Goal: Task Accomplishment & Management: Manage account settings

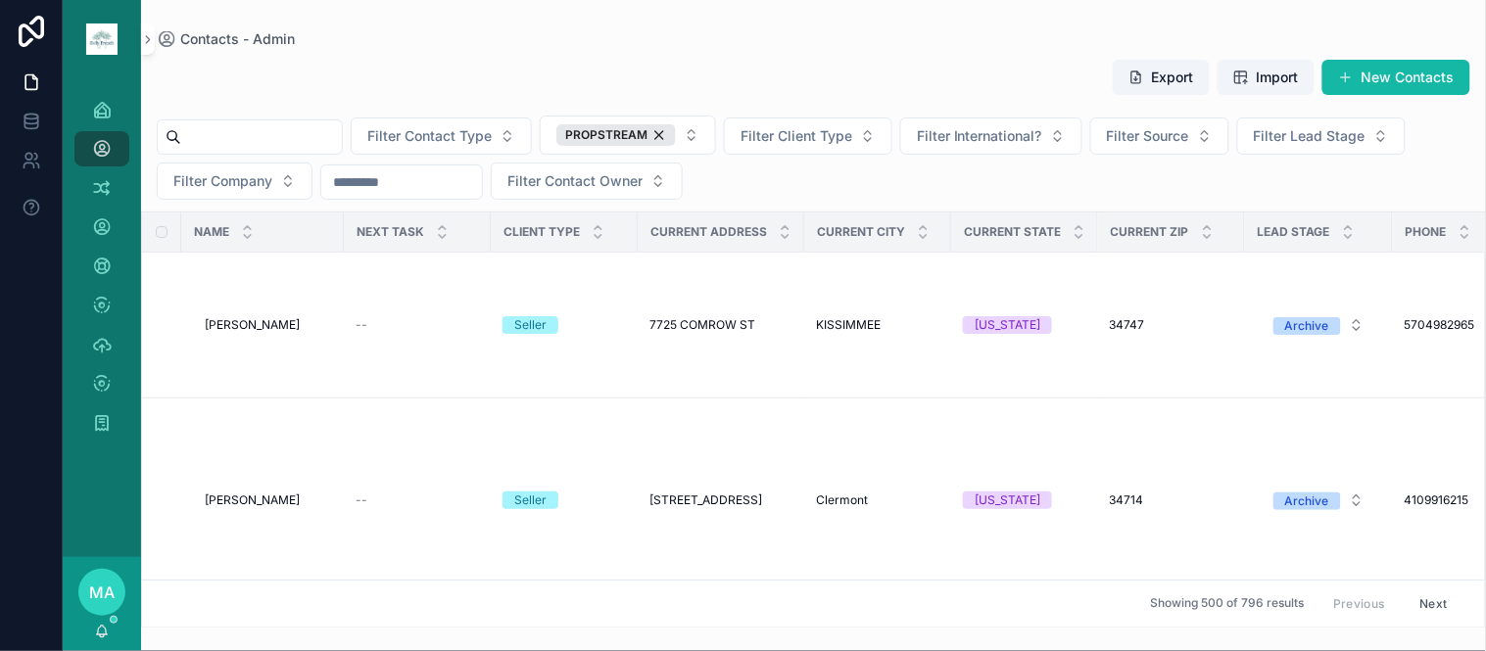
click at [315, 124] on input "scrollable content" at bounding box center [261, 136] width 161 height 27
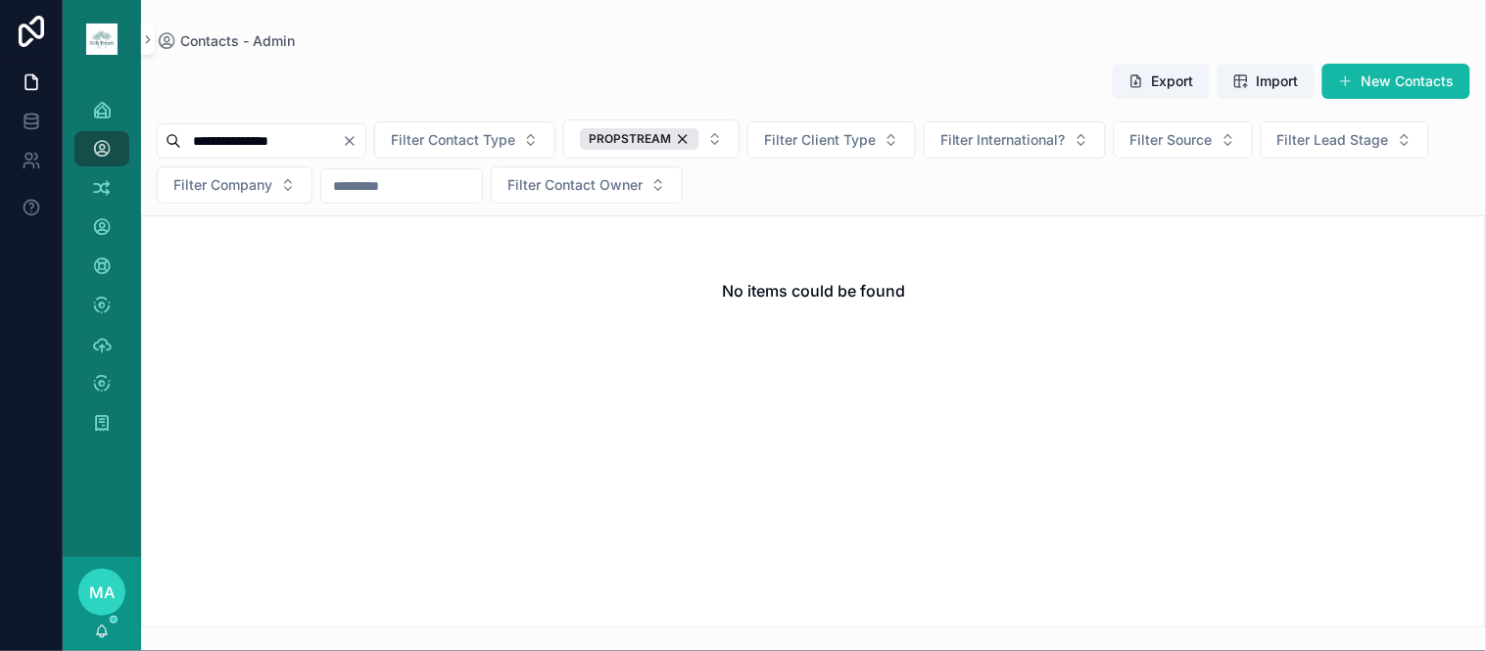
type input "**********"
click at [358, 138] on icon "Clear" at bounding box center [350, 141] width 16 height 16
click at [342, 137] on input "scrollable content" at bounding box center [261, 140] width 161 height 27
type input "**********"
click at [358, 145] on icon "Clear" at bounding box center [350, 141] width 16 height 16
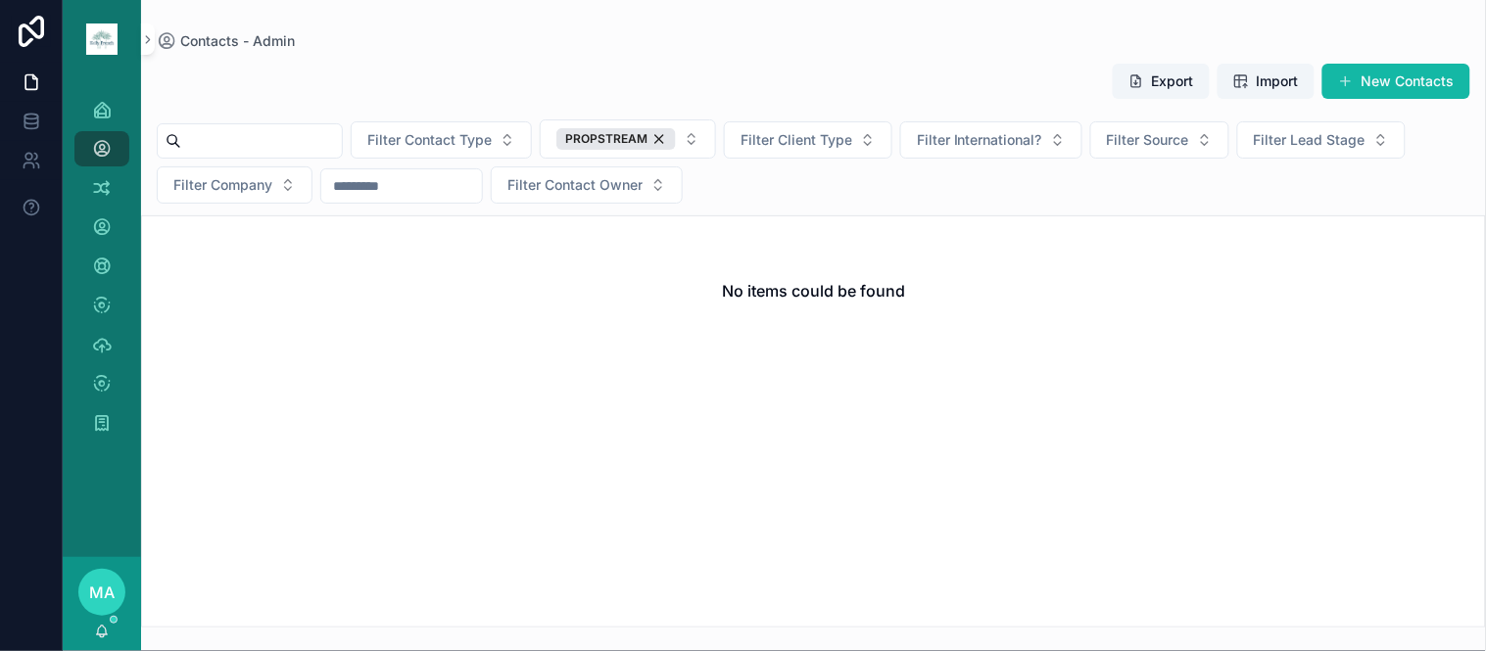
click at [342, 132] on input "scrollable content" at bounding box center [261, 140] width 161 height 27
type input "**********"
click at [358, 141] on icon "Clear" at bounding box center [350, 141] width 16 height 16
drag, startPoint x: 326, startPoint y: 138, endPoint x: 315, endPoint y: 144, distance: 12.3
click at [326, 137] on input "scrollable content" at bounding box center [261, 140] width 161 height 27
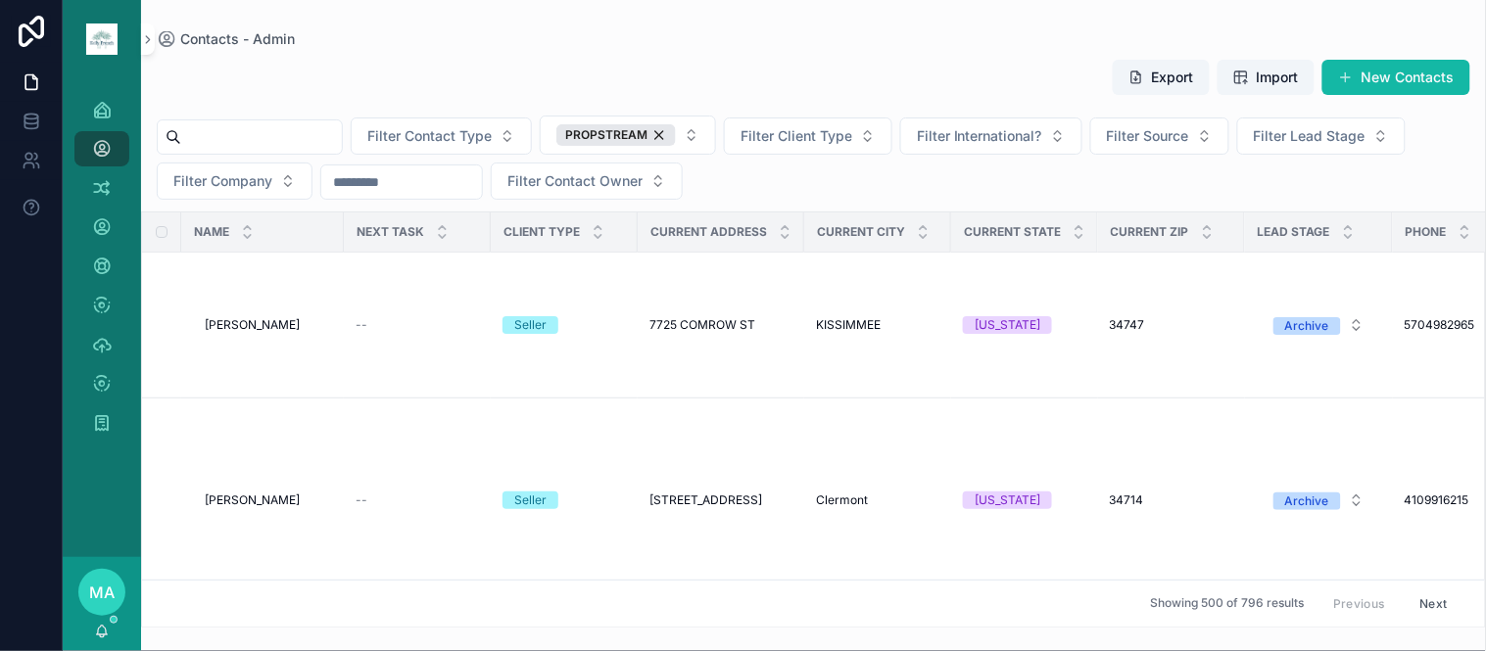
click at [316, 139] on input "scrollable content" at bounding box center [261, 136] width 161 height 27
click at [285, 141] on input "scrollable content" at bounding box center [261, 136] width 161 height 27
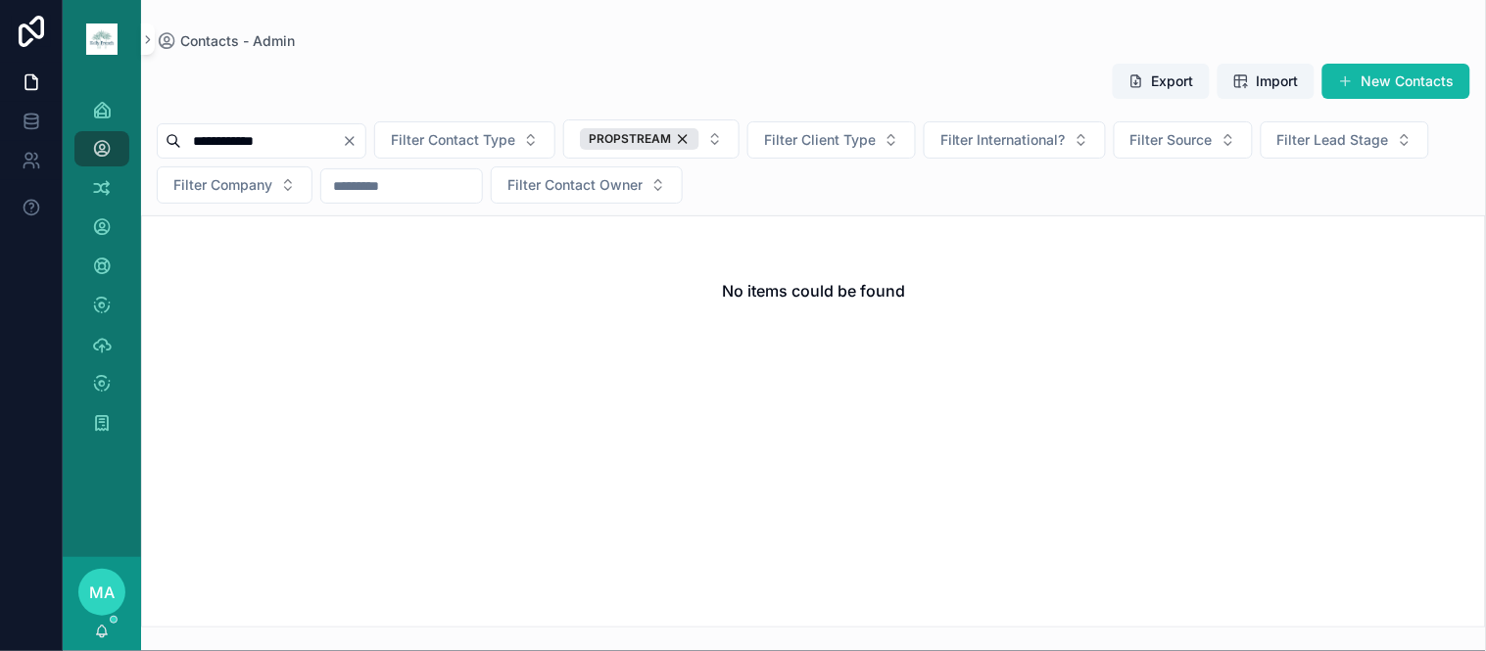
type input "**********"
click at [358, 141] on icon "Clear" at bounding box center [350, 141] width 16 height 16
click at [337, 130] on input "scrollable content" at bounding box center [261, 140] width 161 height 27
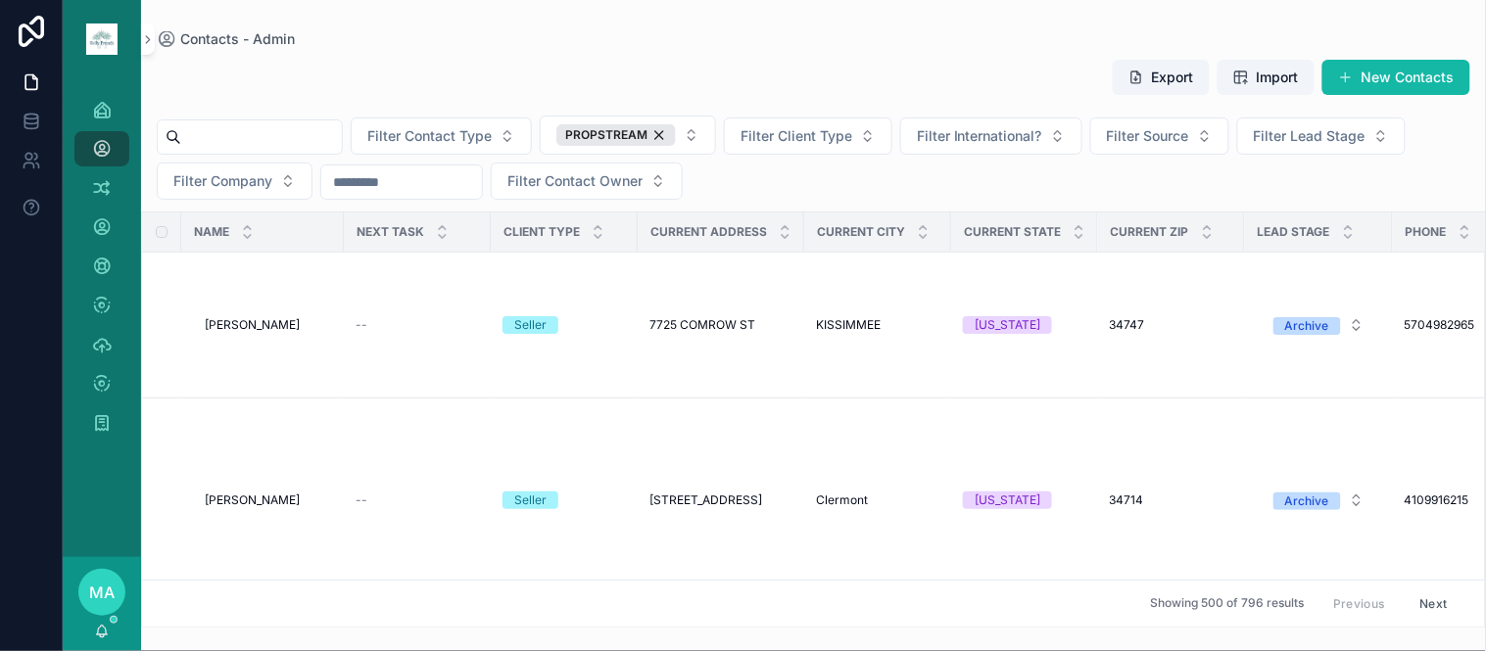
click at [305, 127] on input "scrollable content" at bounding box center [261, 136] width 161 height 27
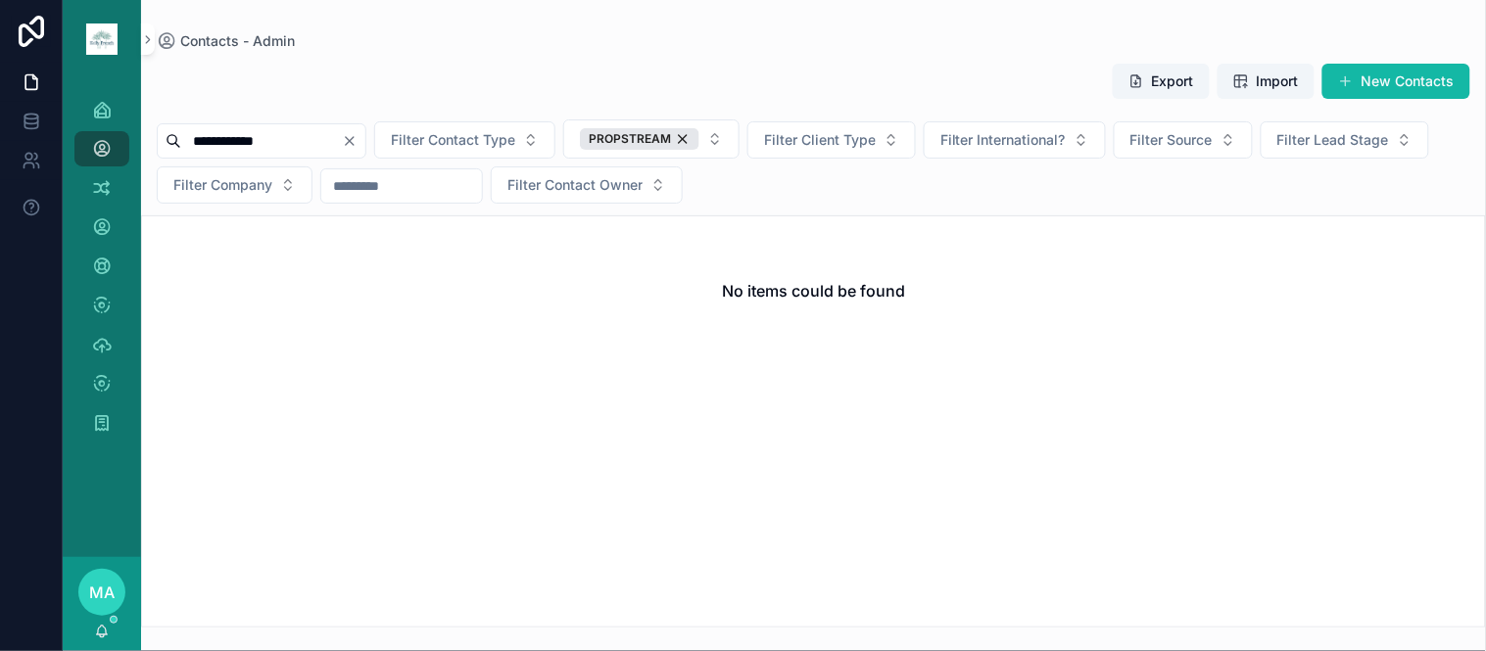
type input "**********"
drag, startPoint x: 398, startPoint y: 145, endPoint x: 378, endPoint y: 144, distance: 19.6
click at [358, 144] on icon "Clear" at bounding box center [350, 141] width 16 height 16
click at [342, 143] on input "scrollable content" at bounding box center [261, 140] width 161 height 27
type input "**********"
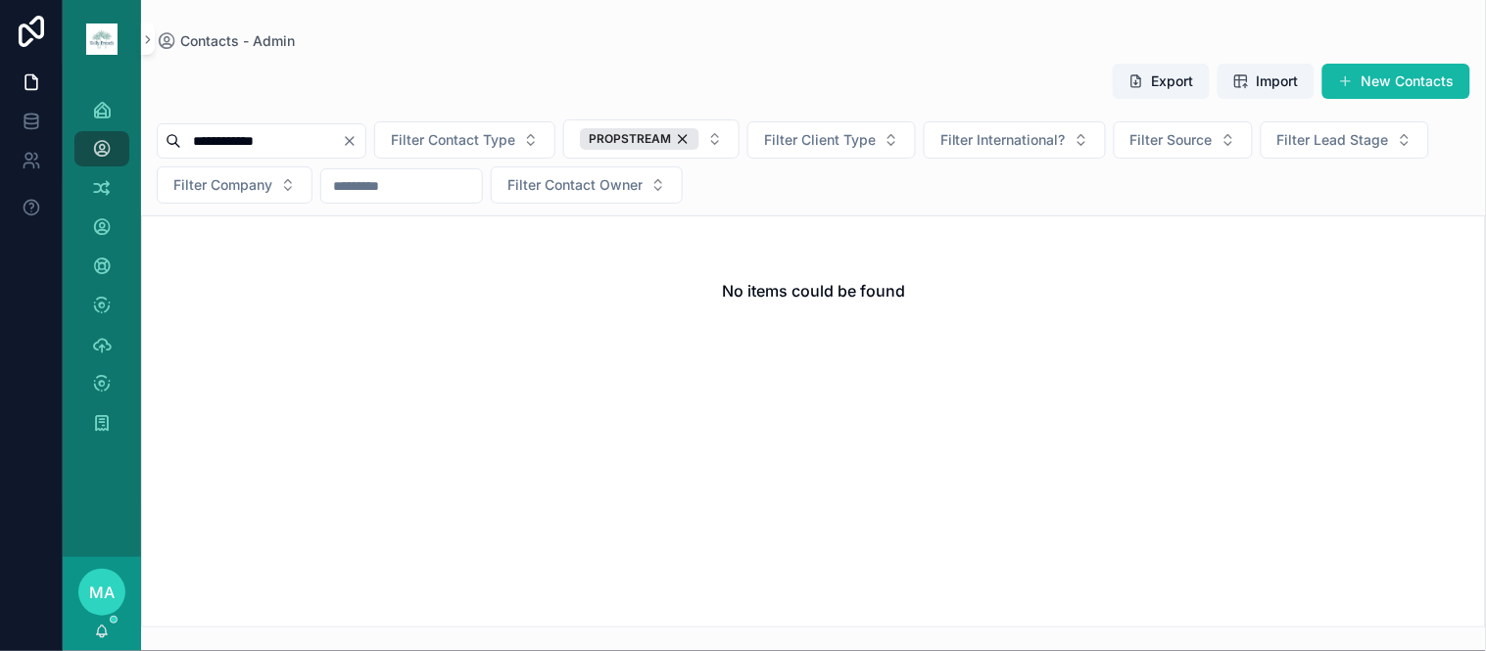
click at [354, 140] on icon "Clear" at bounding box center [350, 141] width 8 height 8
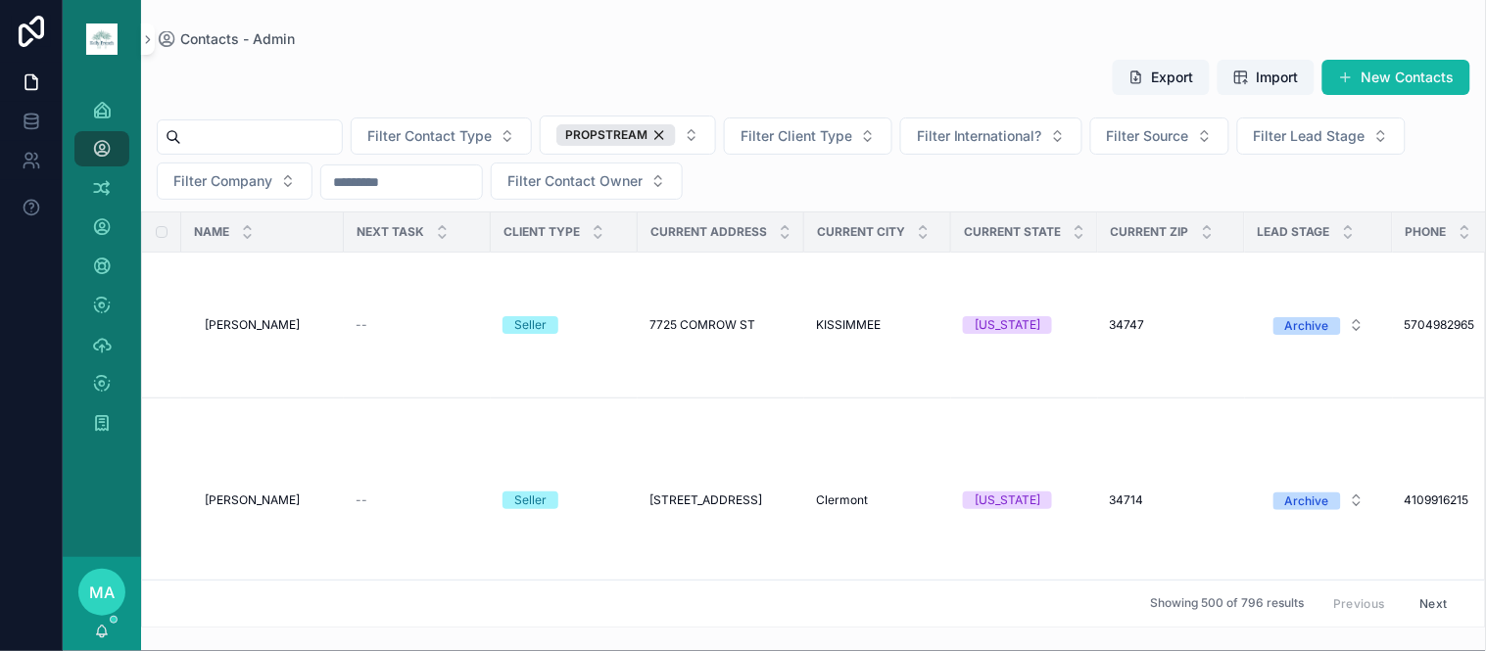
click at [301, 134] on input "scrollable content" at bounding box center [261, 136] width 161 height 27
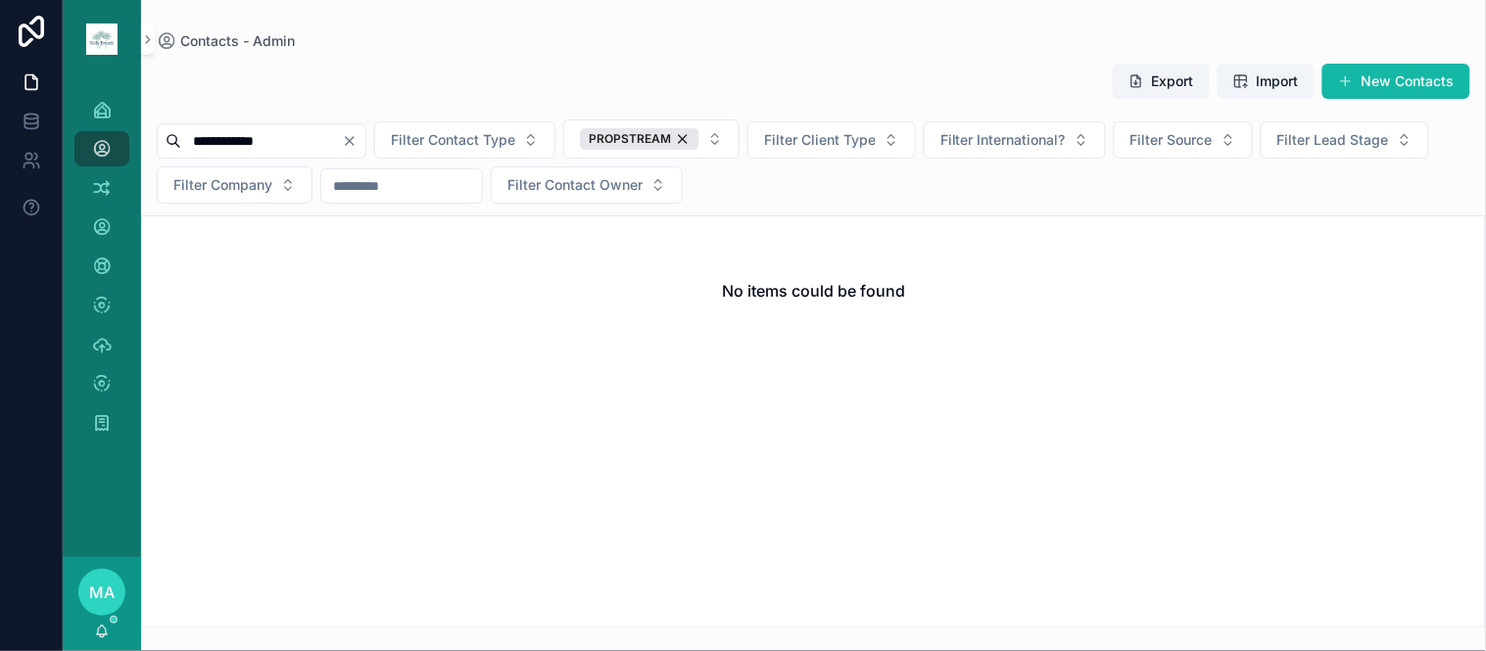
type input "**********"
click at [358, 144] on icon "Clear" at bounding box center [350, 141] width 16 height 16
click at [342, 144] on input "scrollable content" at bounding box center [261, 140] width 161 height 27
type input "**********"
click at [358, 140] on icon "Clear" at bounding box center [350, 141] width 16 height 16
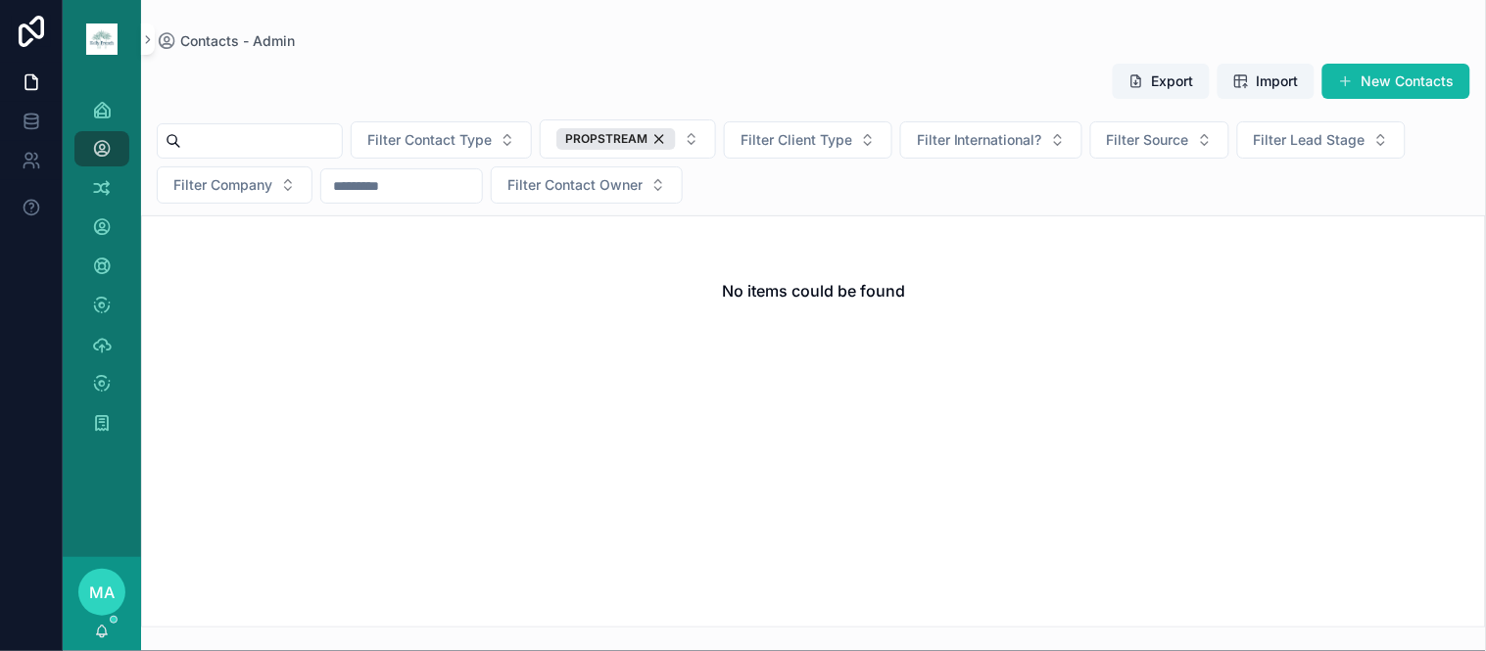
click at [342, 139] on input "scrollable content" at bounding box center [261, 140] width 161 height 27
type input "**********"
click at [354, 144] on icon "Clear" at bounding box center [350, 141] width 8 height 8
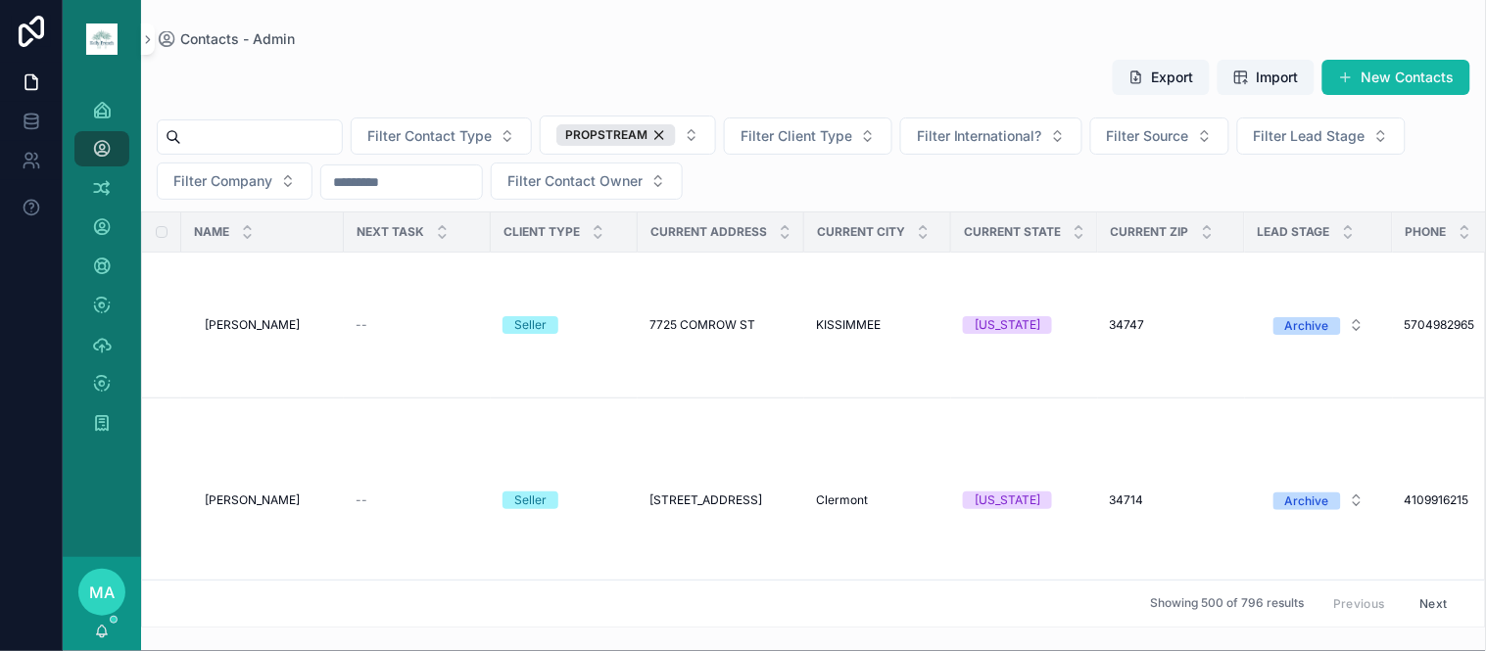
click at [323, 133] on input "scrollable content" at bounding box center [261, 136] width 161 height 27
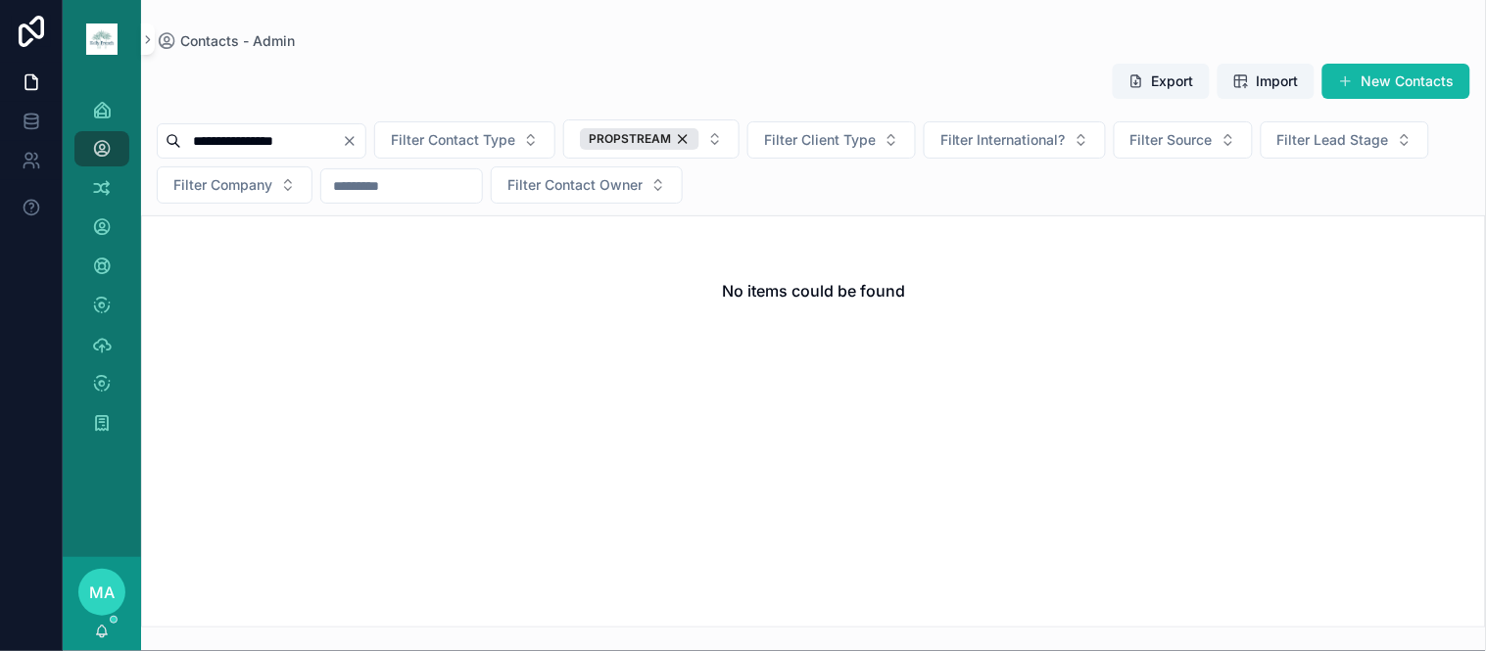
type input "**********"
click at [358, 143] on icon "Clear" at bounding box center [350, 141] width 16 height 16
click at [317, 138] on input "scrollable content" at bounding box center [261, 140] width 161 height 27
type input "**********"
click at [358, 133] on icon "Clear" at bounding box center [350, 141] width 16 height 16
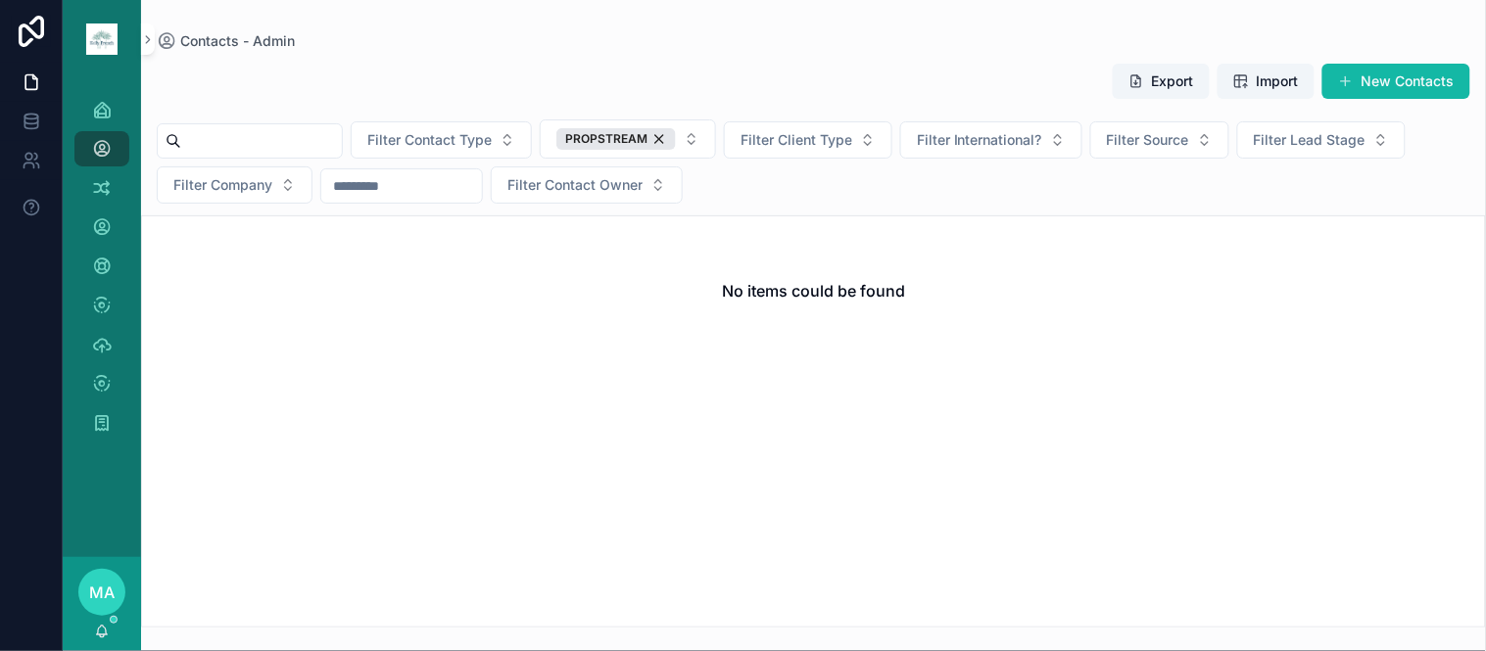
drag, startPoint x: 357, startPoint y: 141, endPoint x: 347, endPoint y: 142, distance: 9.8
click at [342, 141] on input "scrollable content" at bounding box center [261, 140] width 161 height 27
type input "**********"
click at [358, 142] on icon "Clear" at bounding box center [350, 141] width 16 height 16
click at [342, 137] on input "scrollable content" at bounding box center [261, 140] width 161 height 27
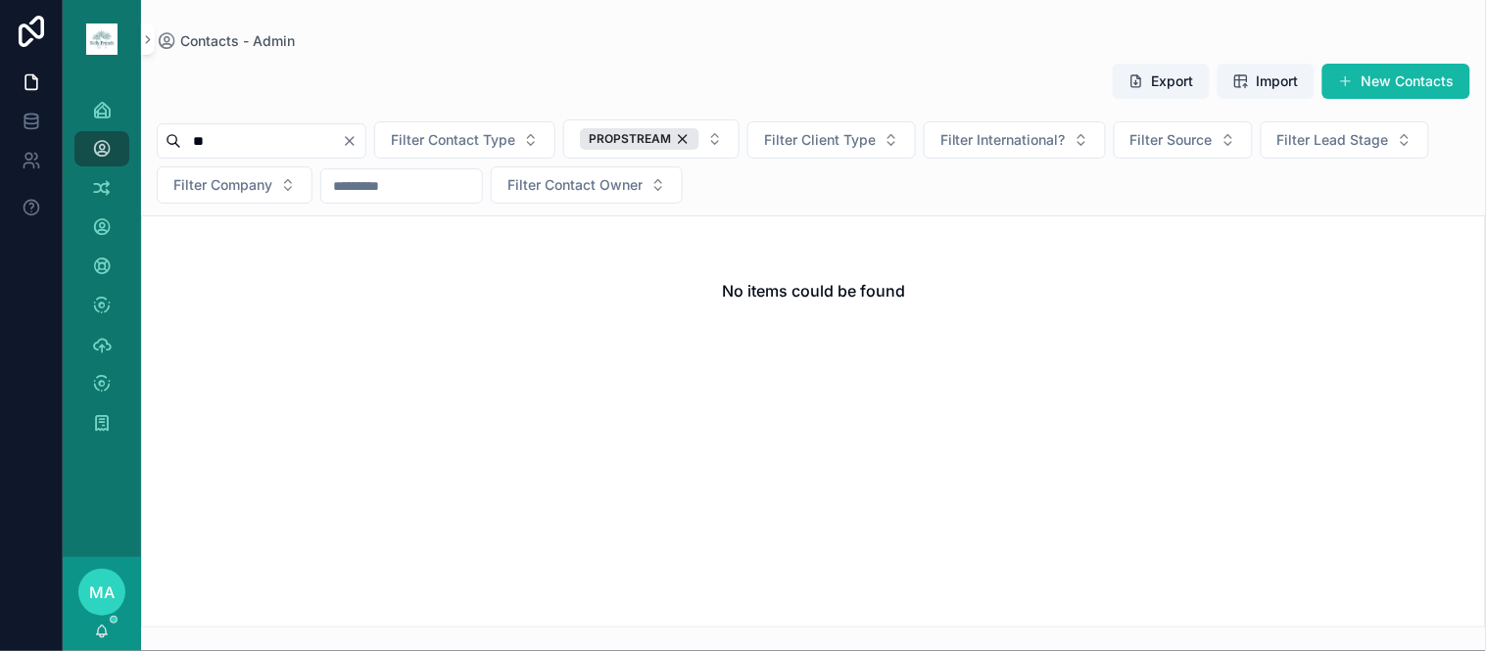
type input "*"
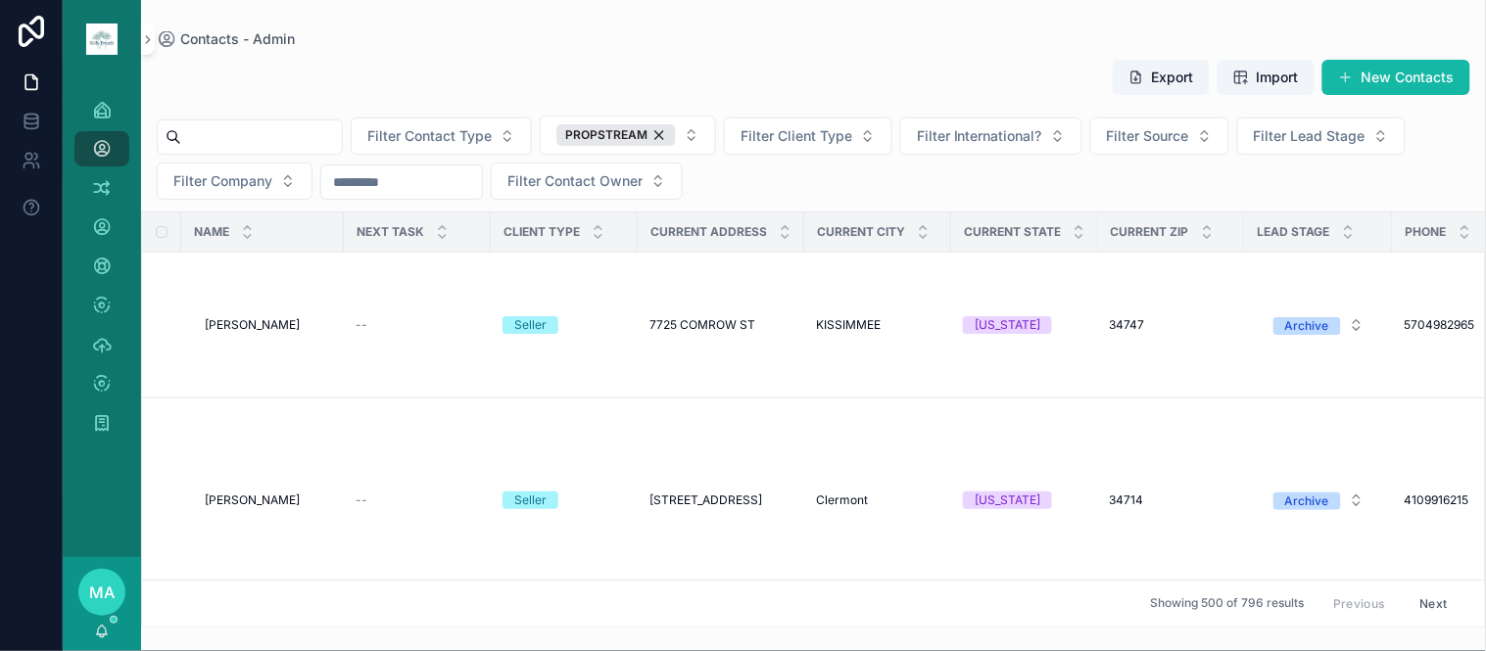
click at [279, 132] on input "scrollable content" at bounding box center [261, 136] width 161 height 27
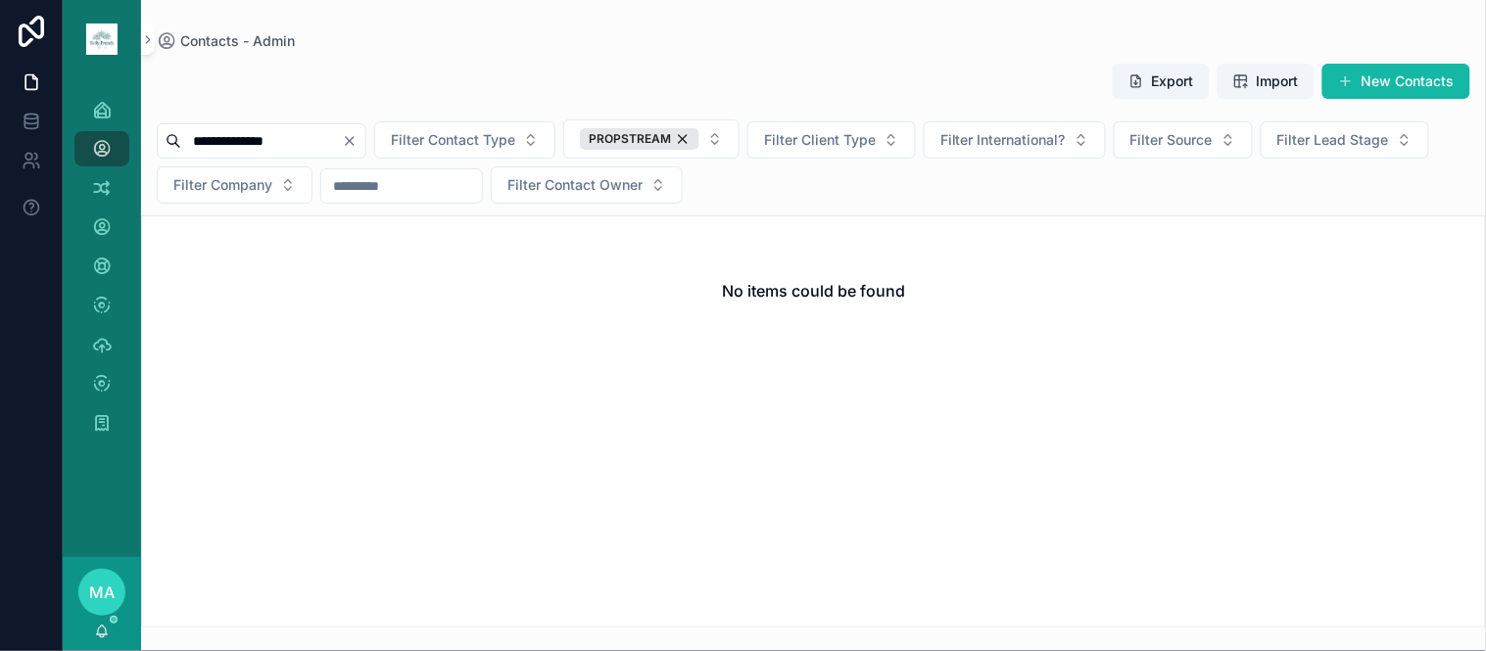
type input "**********"
drag, startPoint x: 396, startPoint y: 138, endPoint x: 414, endPoint y: 157, distance: 26.3
click at [358, 137] on icon "Clear" at bounding box center [350, 141] width 16 height 16
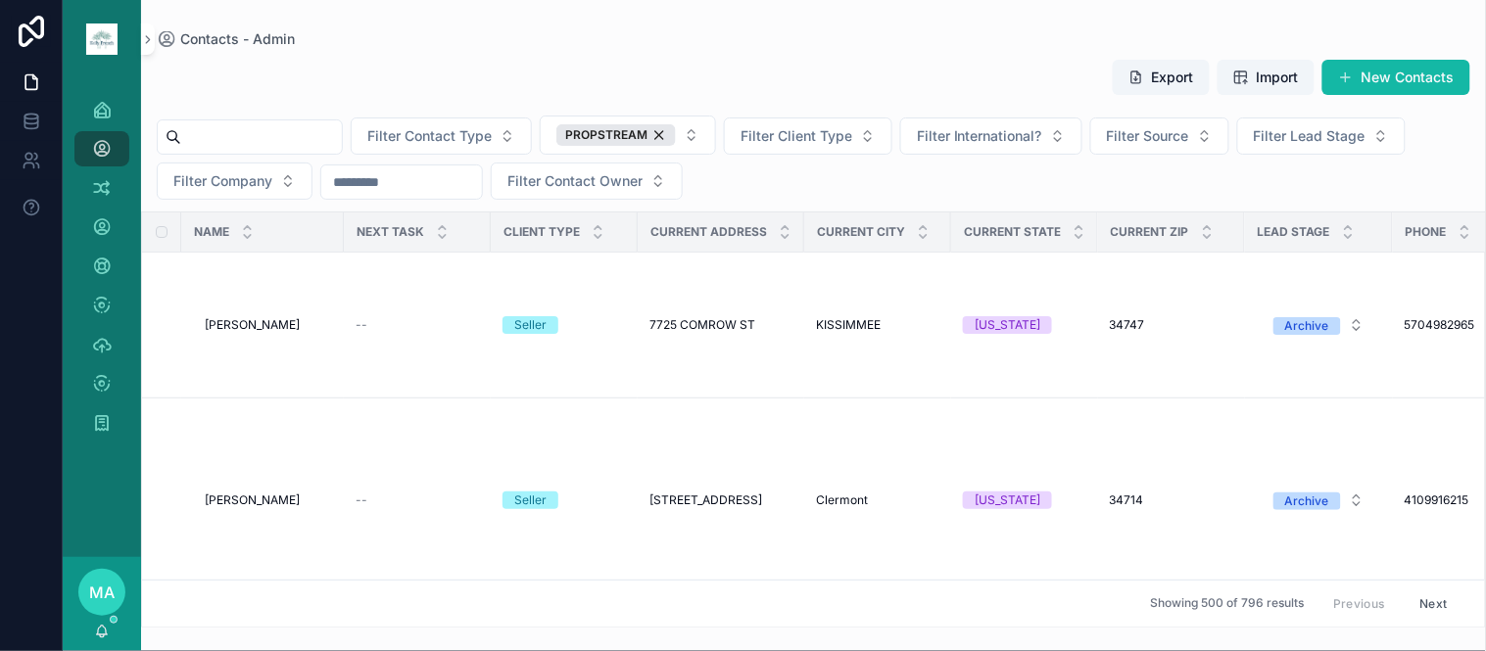
click at [272, 129] on input "scrollable content" at bounding box center [261, 136] width 161 height 27
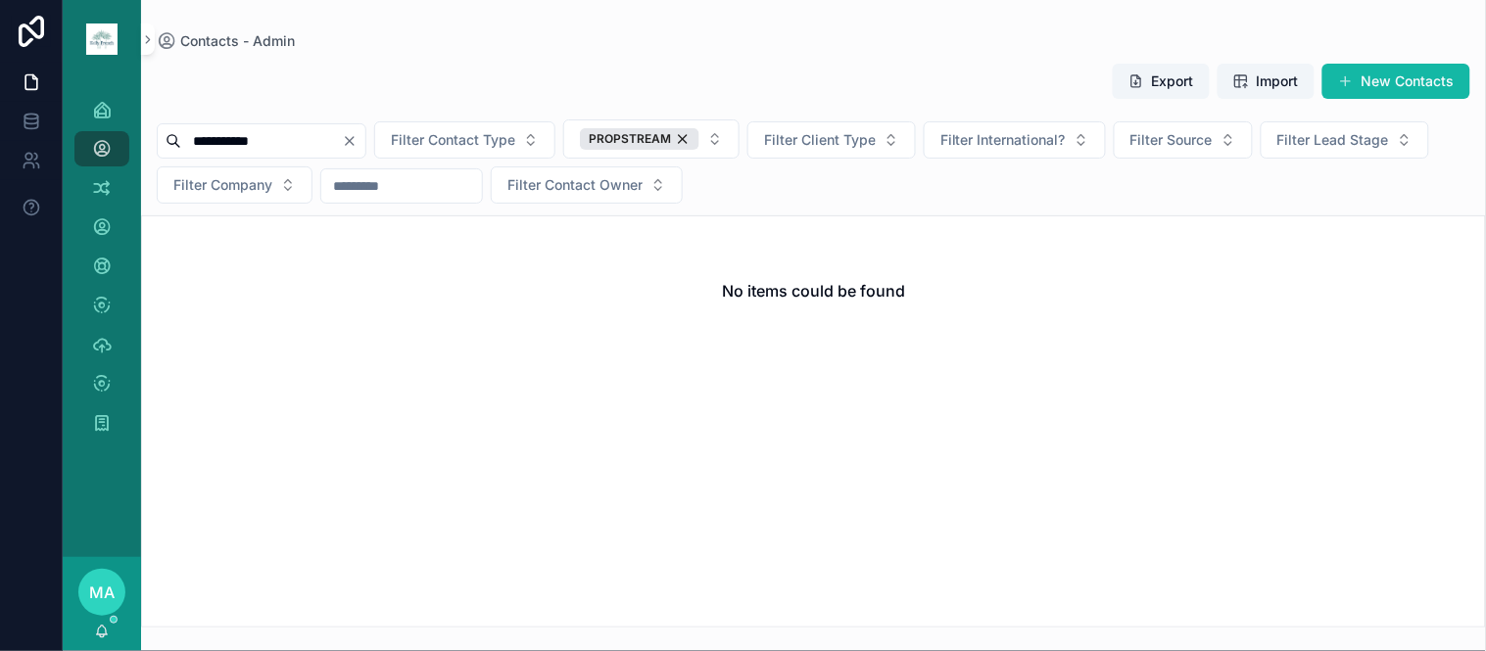
drag, startPoint x: 240, startPoint y: 134, endPoint x: 252, endPoint y: 144, distance: 15.3
click at [242, 137] on input "**********" at bounding box center [261, 140] width 161 height 27
type input "**********"
click at [358, 140] on icon "Clear" at bounding box center [350, 141] width 16 height 16
click at [280, 147] on input "scrollable content" at bounding box center [261, 140] width 161 height 27
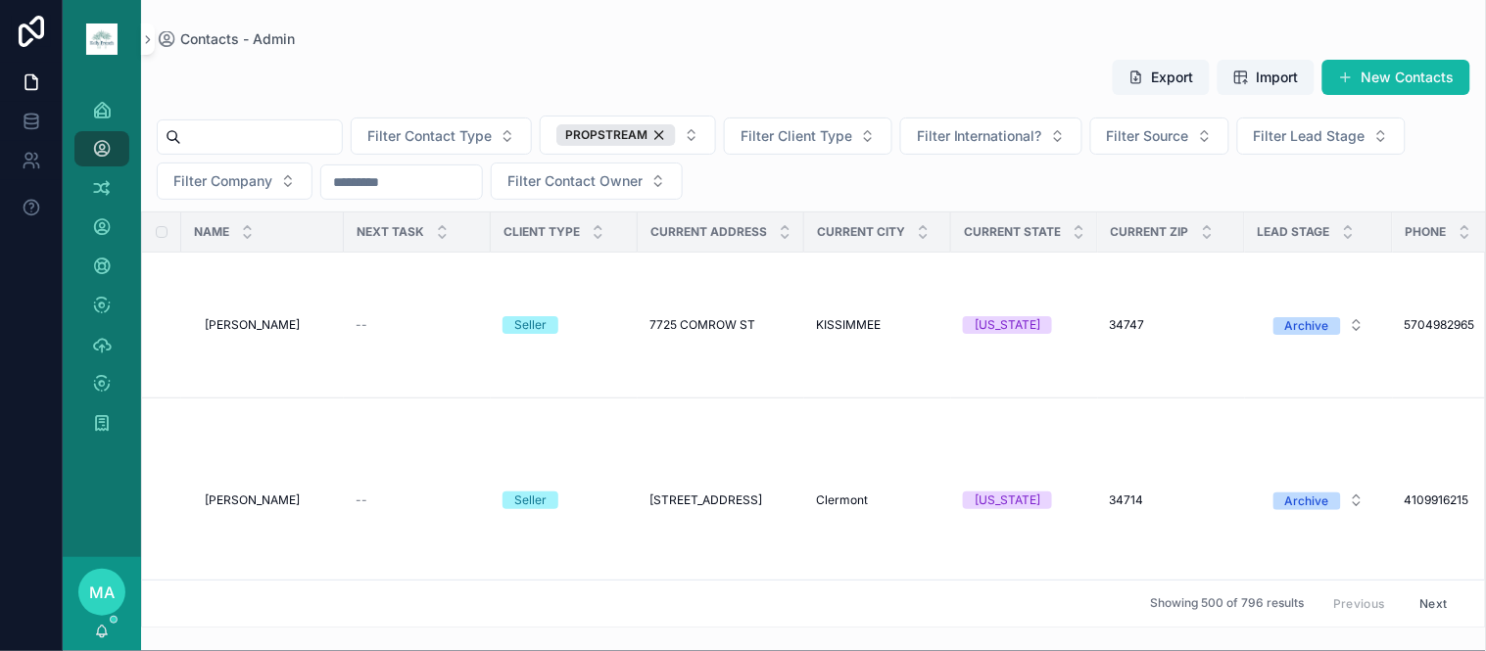
click at [285, 134] on input "scrollable content" at bounding box center [261, 136] width 161 height 27
click at [321, 152] on div "scrollable content" at bounding box center [250, 136] width 186 height 35
click at [329, 127] on input "scrollable content" at bounding box center [261, 136] width 161 height 27
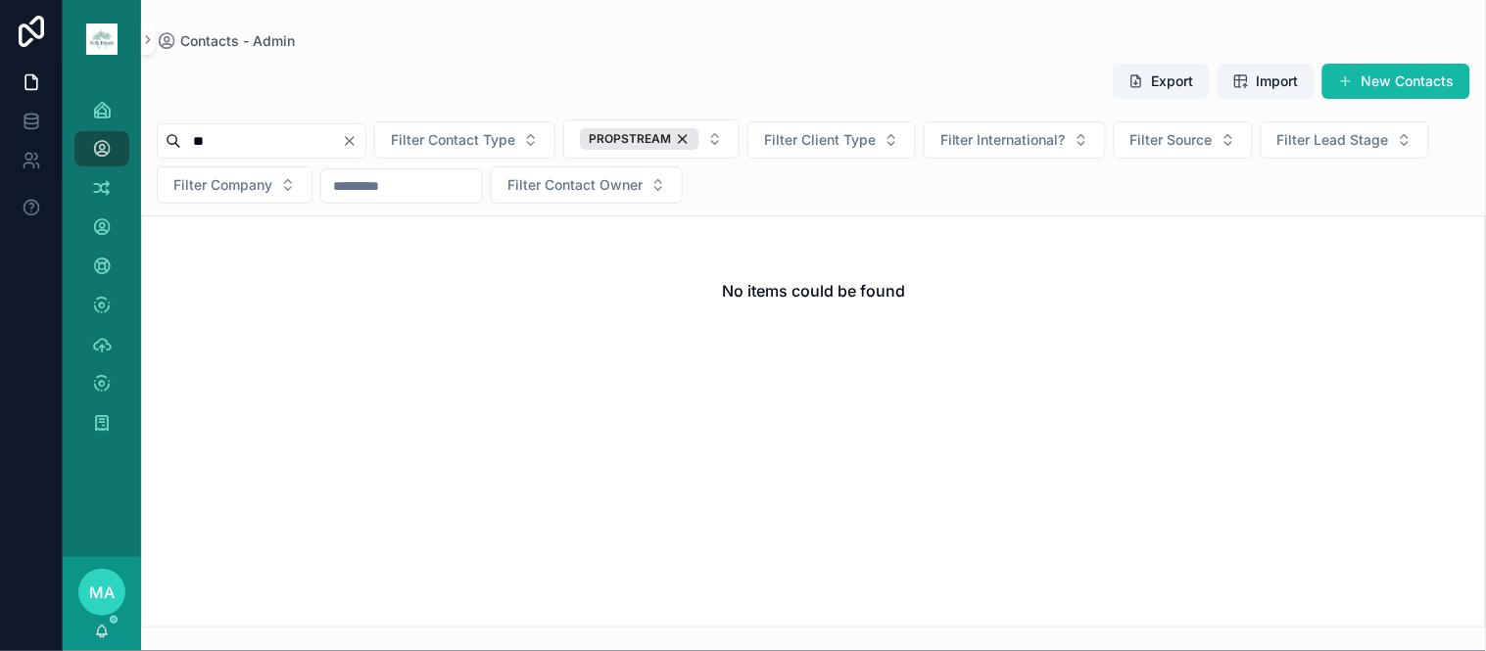
type input "*"
type input "**********"
click at [354, 145] on icon "Clear" at bounding box center [350, 141] width 8 height 8
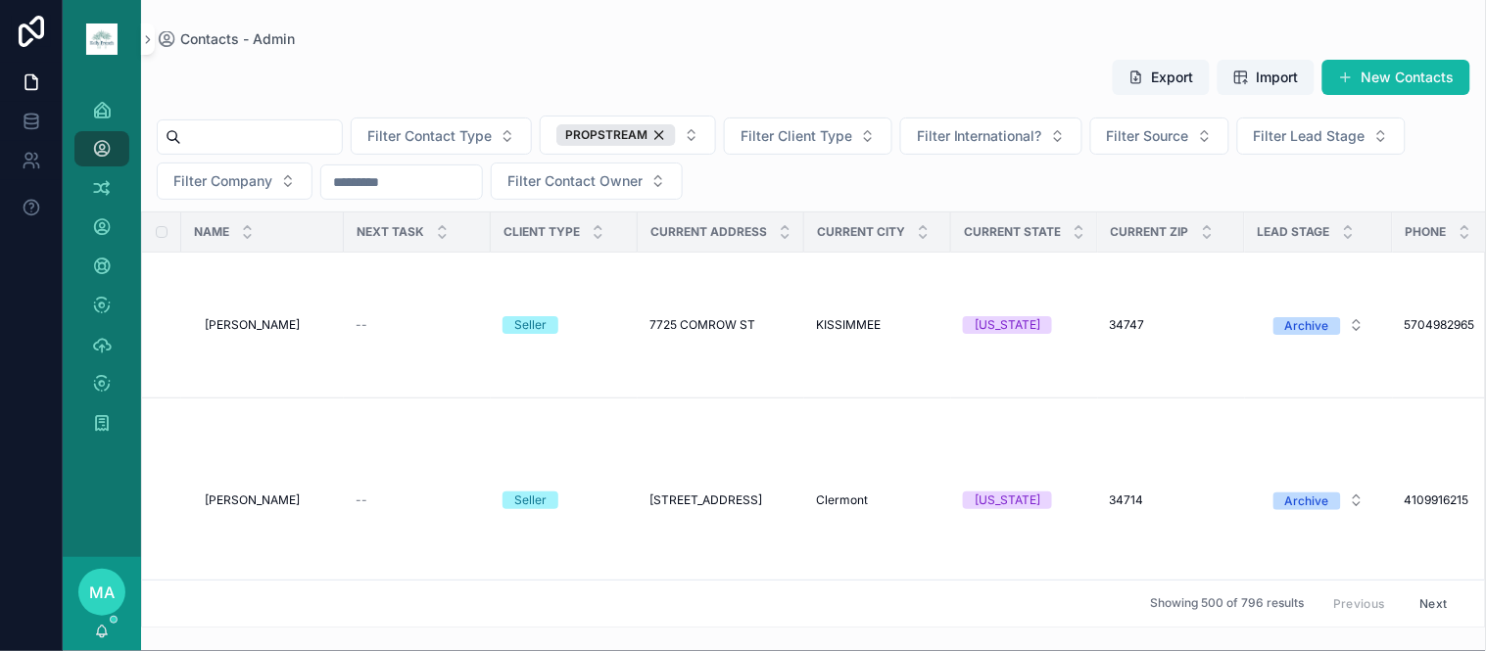
click at [329, 137] on input "scrollable content" at bounding box center [261, 136] width 161 height 27
click at [275, 148] on input "scrollable content" at bounding box center [261, 136] width 161 height 27
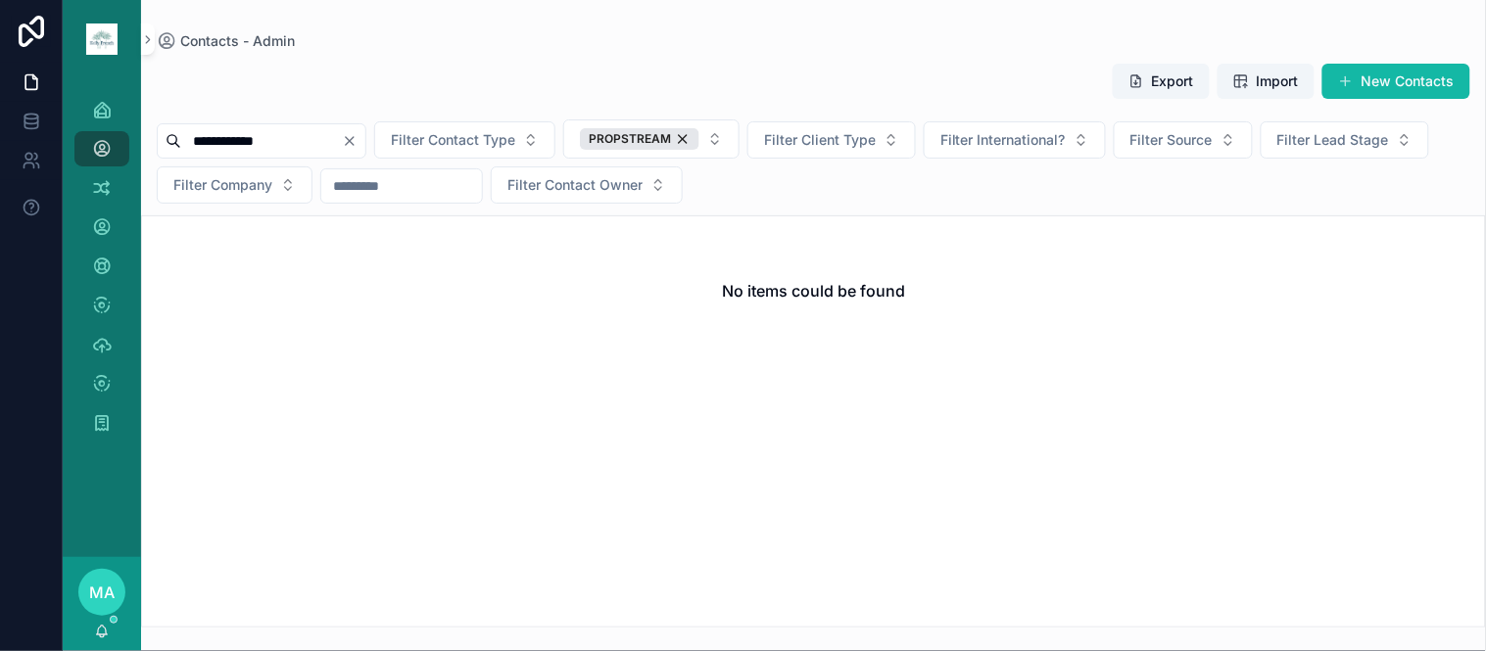
type input "**********"
click at [354, 139] on icon "Clear" at bounding box center [350, 141] width 8 height 8
click at [342, 135] on input "scrollable content" at bounding box center [261, 140] width 161 height 27
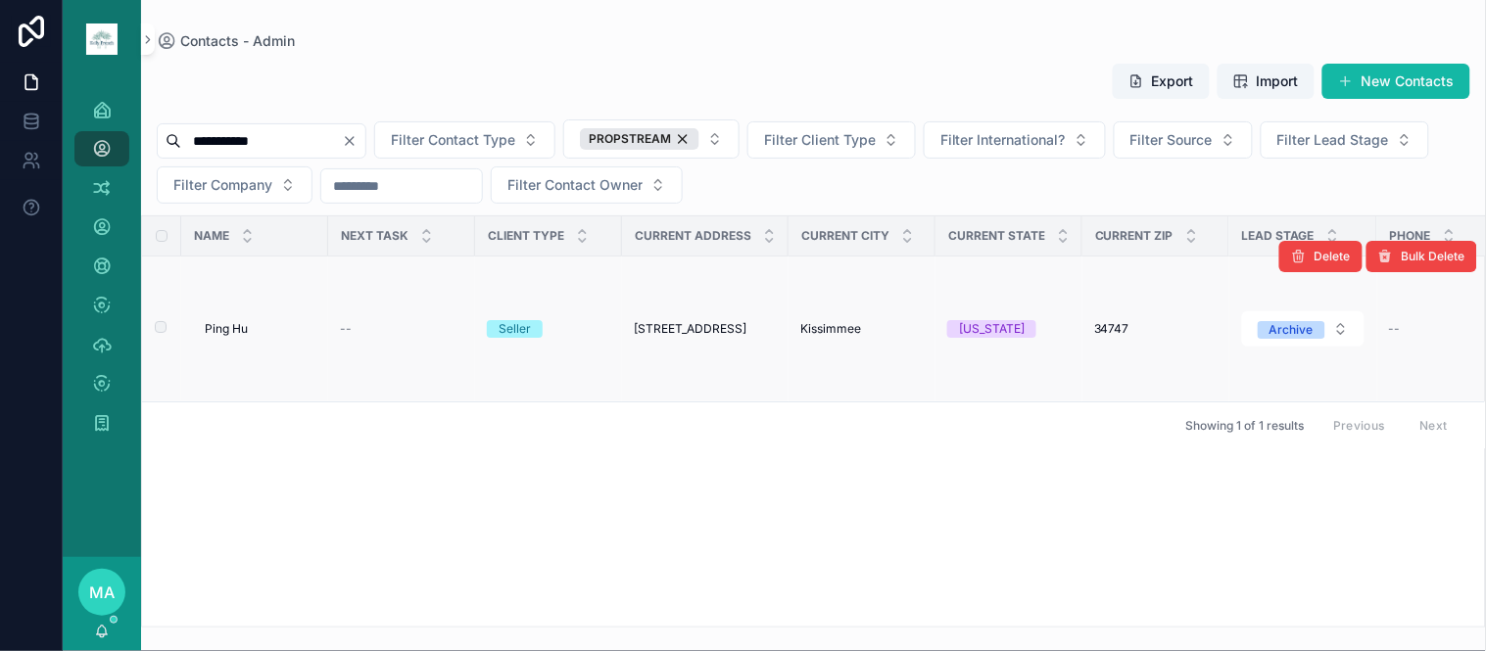
type input "**********"
click at [248, 334] on div "Ping [PERSON_NAME] Hu" at bounding box center [261, 329] width 112 height 16
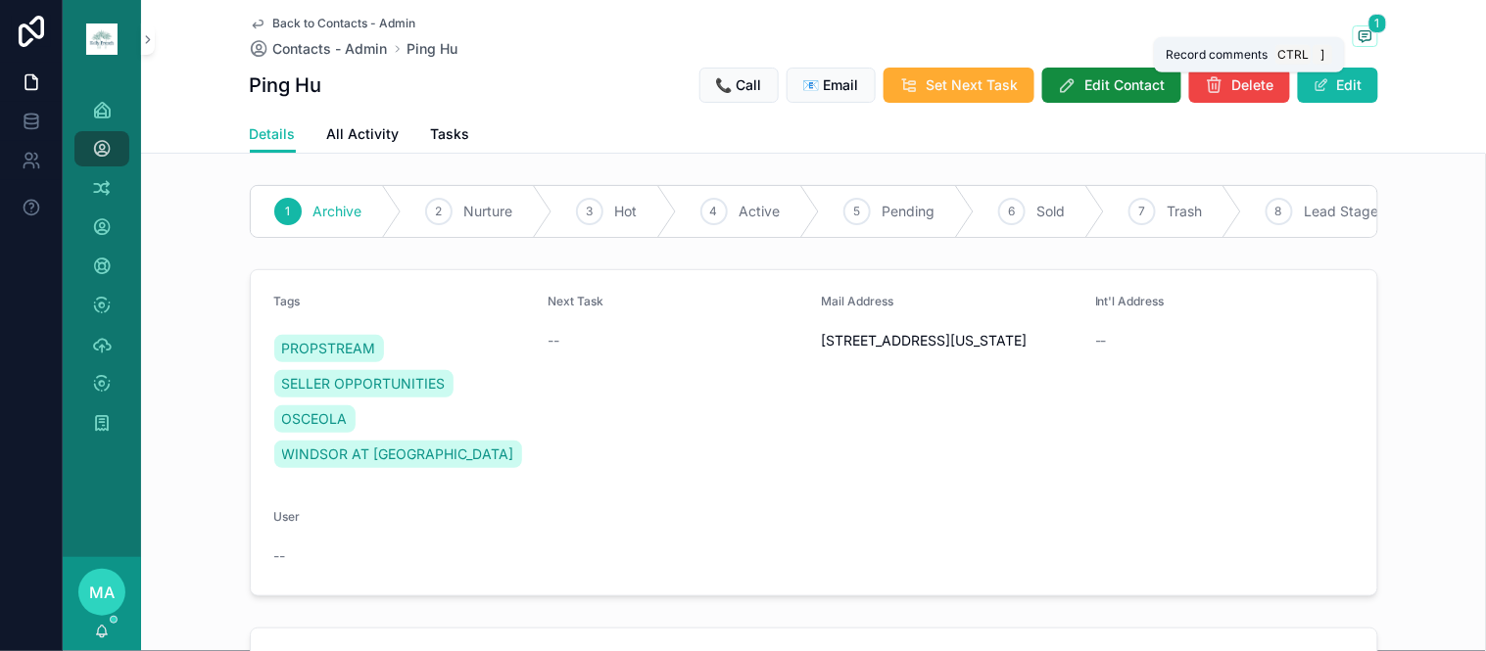
click at [1358, 32] on icon "scrollable content" at bounding box center [1366, 36] width 16 height 16
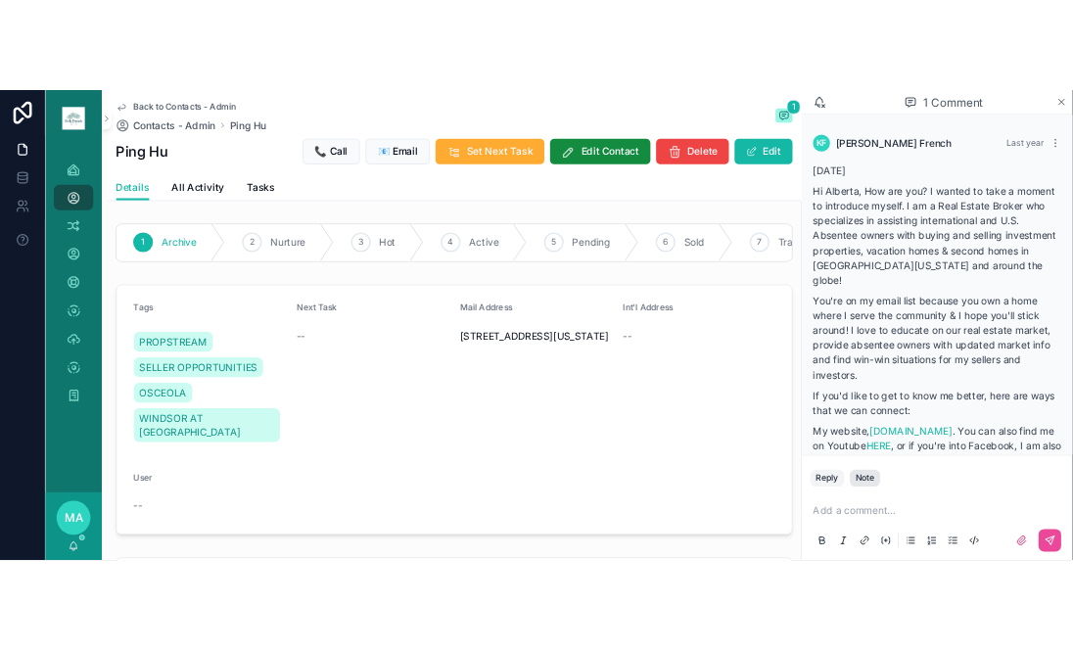
scroll to position [302, 0]
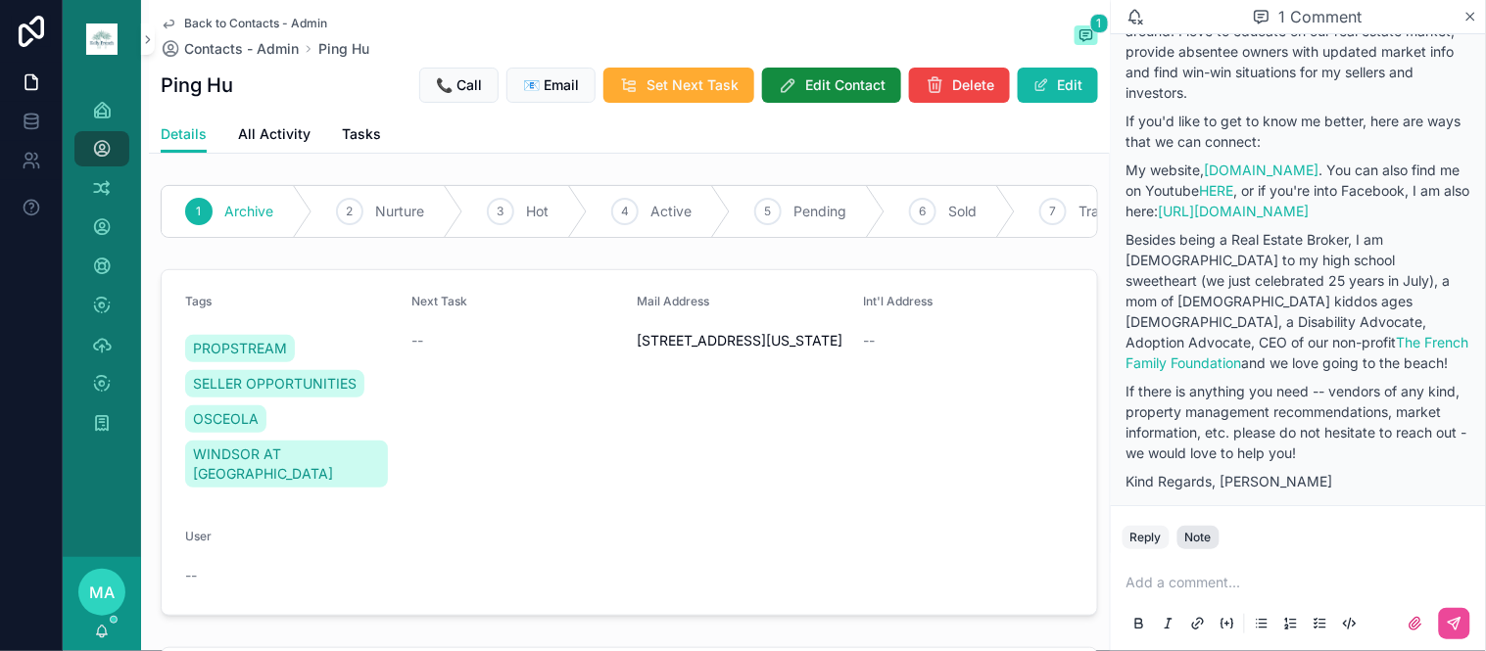
click at [1196, 537] on div "Note" at bounding box center [1198, 538] width 26 height 16
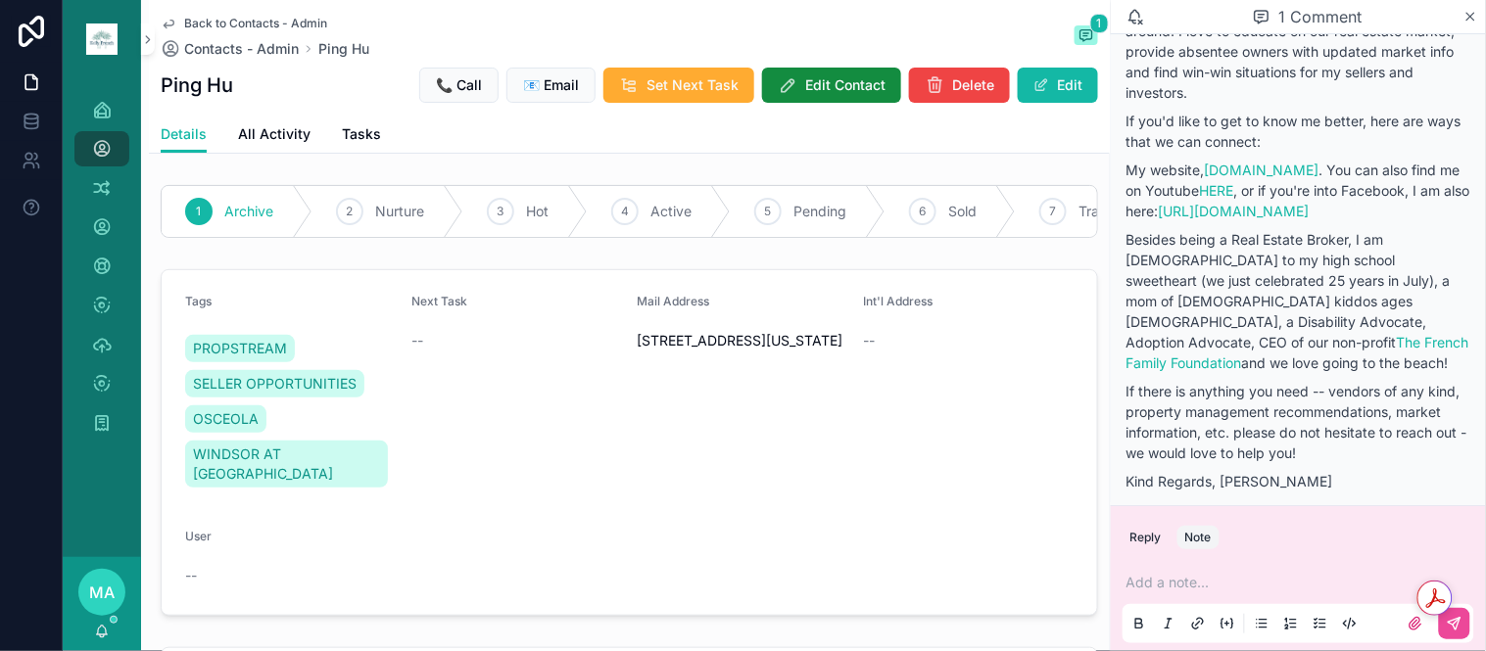
click at [1177, 583] on p "scrollable content" at bounding box center [1302, 583] width 352 height 20
click at [1454, 612] on div "Get summaries and key insights using AI Assistant powered by Adobe Acrobat" at bounding box center [1451, 598] width 69 height 35
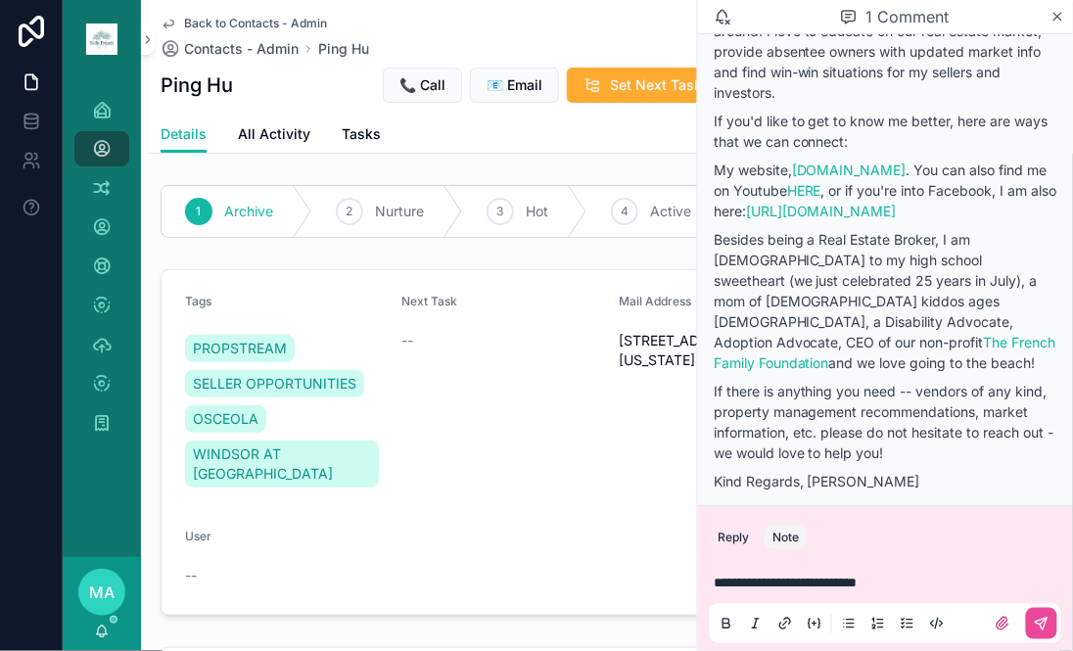
click at [227, 13] on div "Back to Contacts - Admin Contacts - Admin Ping Hu 1 Ping Hu 📞 Call 📧 Email Set …" at bounding box center [611, 58] width 901 height 116
click at [226, 16] on span "Back to Contacts - Admin" at bounding box center [255, 24] width 143 height 16
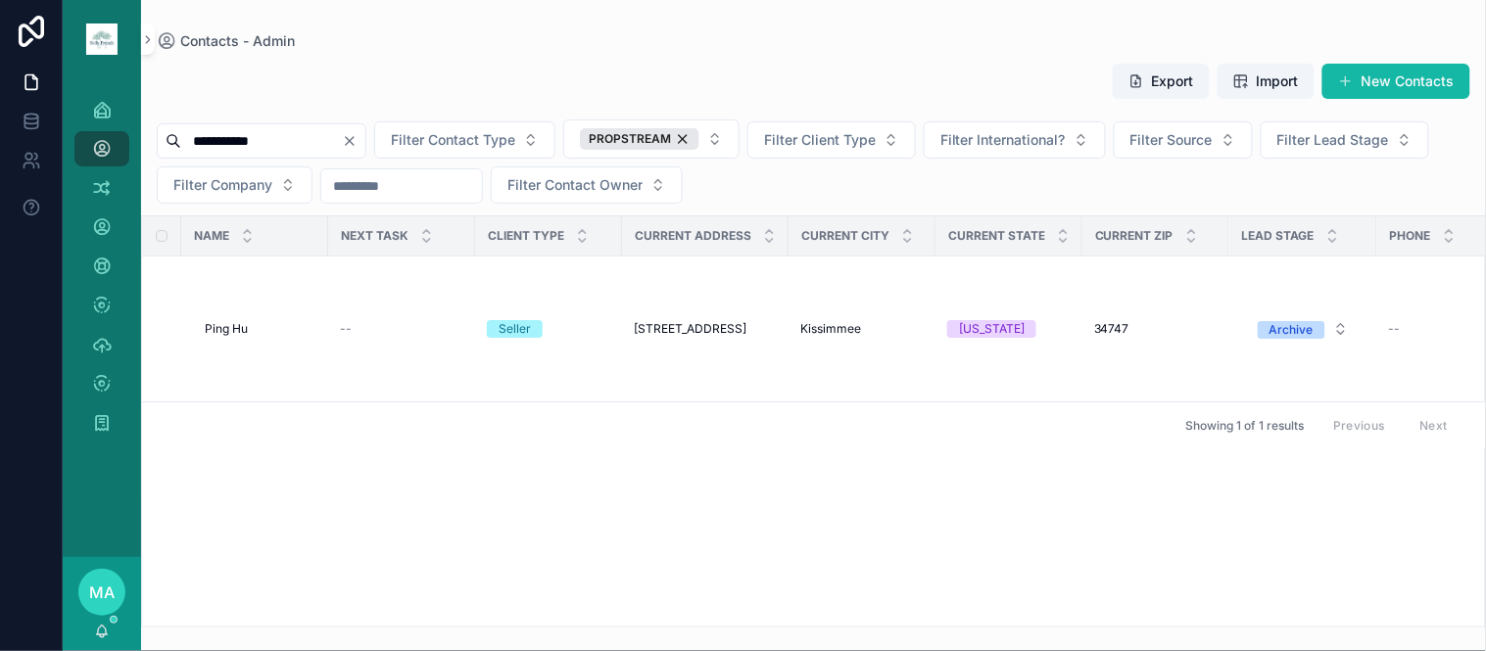
click at [358, 145] on icon "Clear" at bounding box center [350, 141] width 16 height 16
click at [342, 149] on input "scrollable content" at bounding box center [261, 140] width 161 height 27
type input "**********"
click at [217, 331] on span "[PERSON_NAME]" at bounding box center [252, 329] width 95 height 16
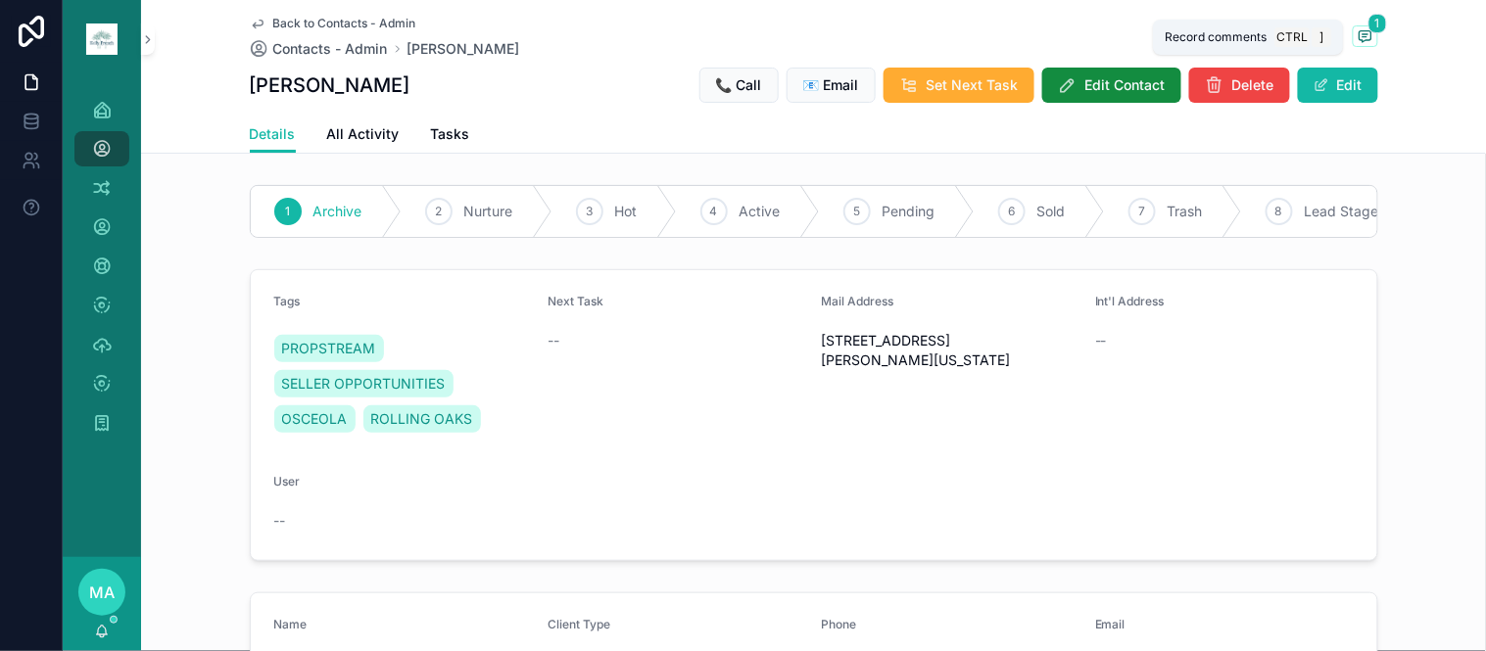
click at [1363, 41] on icon "scrollable content" at bounding box center [1366, 36] width 16 height 16
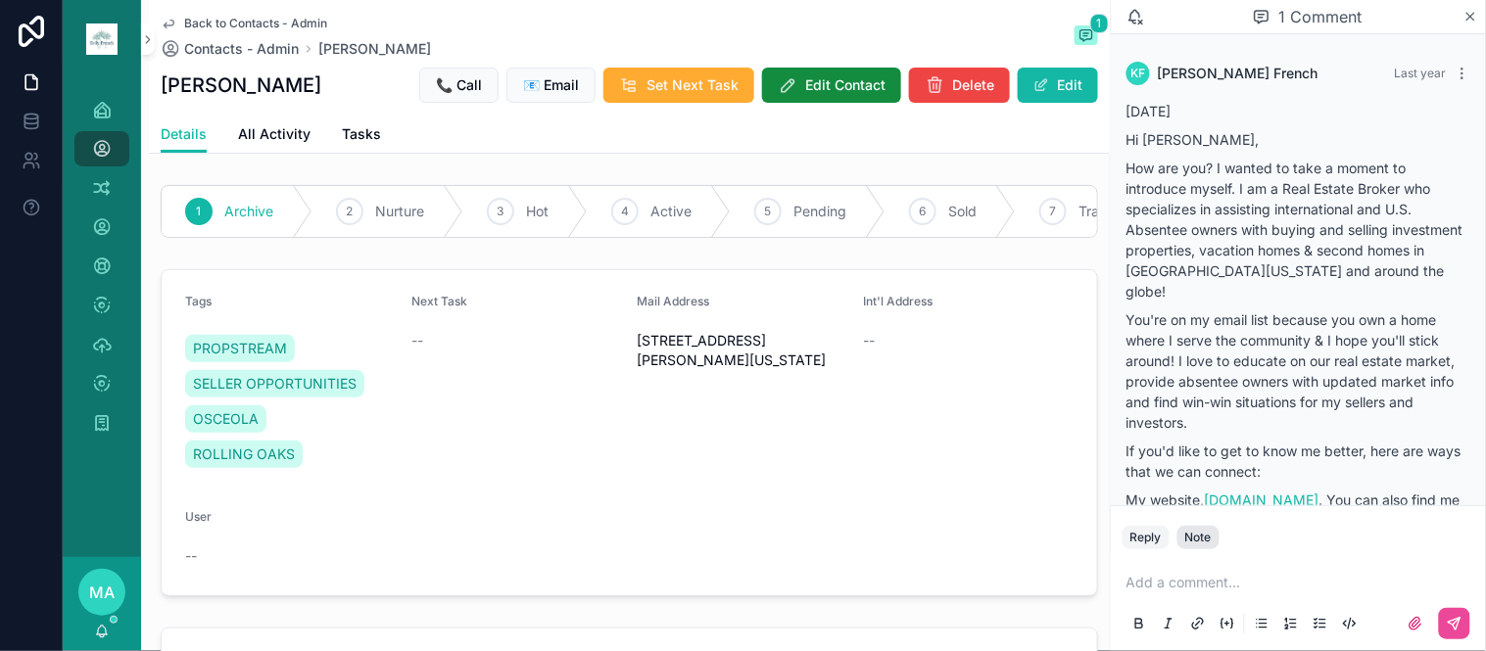
click at [1205, 546] on button "Note" at bounding box center [1198, 538] width 42 height 24
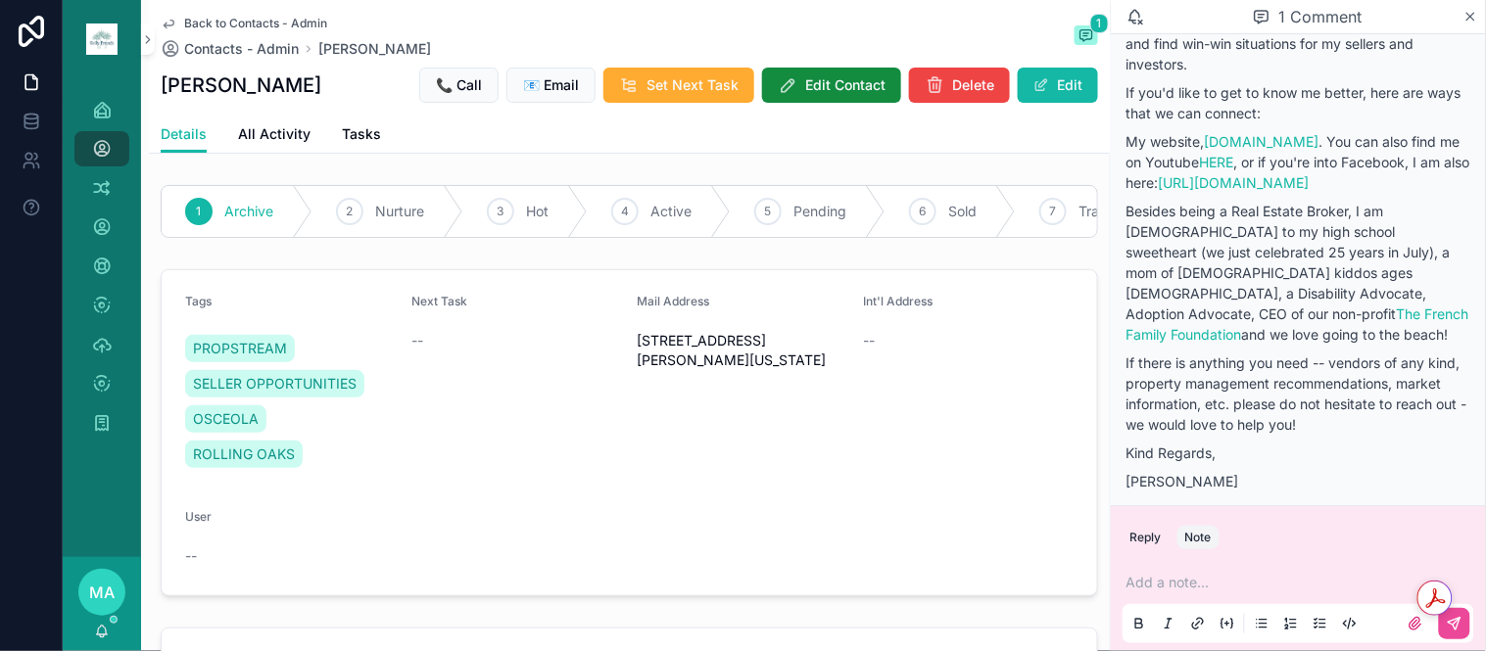
click at [1170, 576] on p "scrollable content" at bounding box center [1302, 583] width 352 height 20
click at [1455, 638] on button "scrollable content" at bounding box center [1454, 623] width 31 height 31
click at [245, 16] on span "Back to Contacts - Admin" at bounding box center [255, 24] width 143 height 16
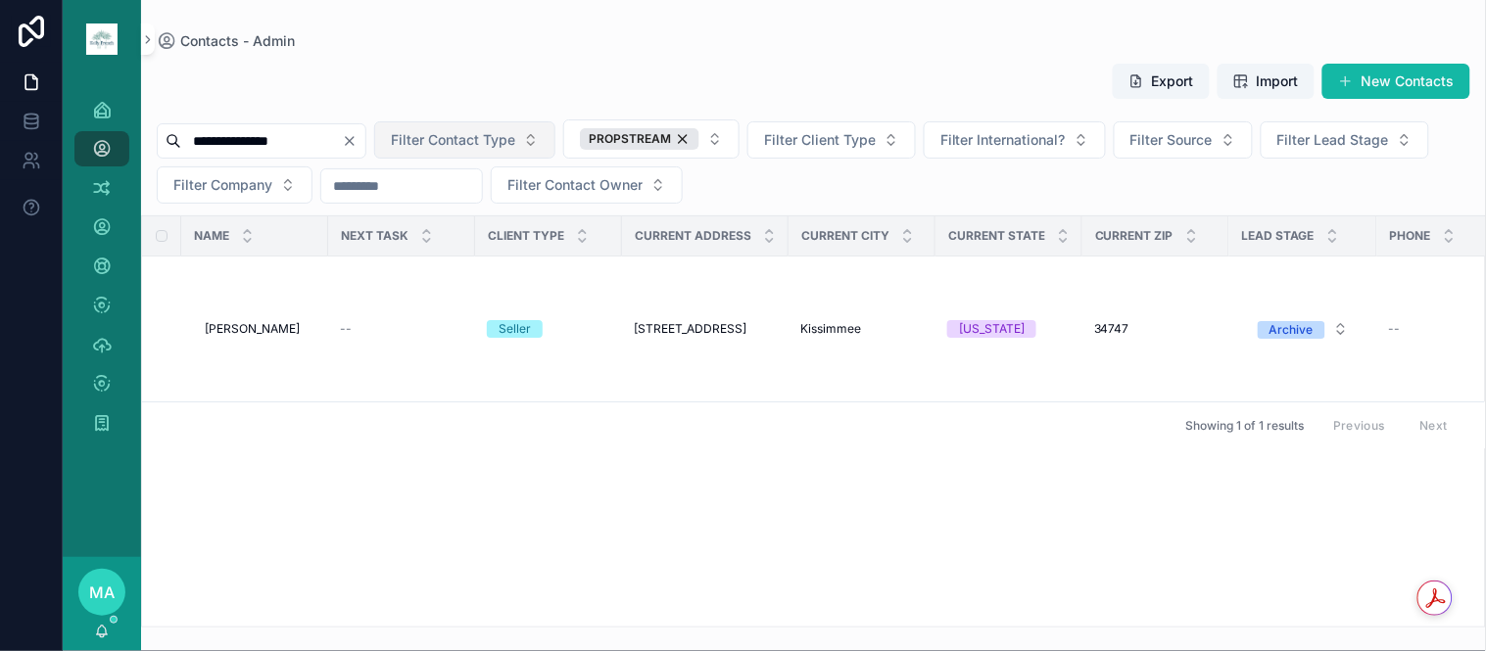
click at [358, 135] on icon "Clear" at bounding box center [350, 141] width 16 height 16
click at [325, 137] on input "scrollable content" at bounding box center [261, 140] width 161 height 27
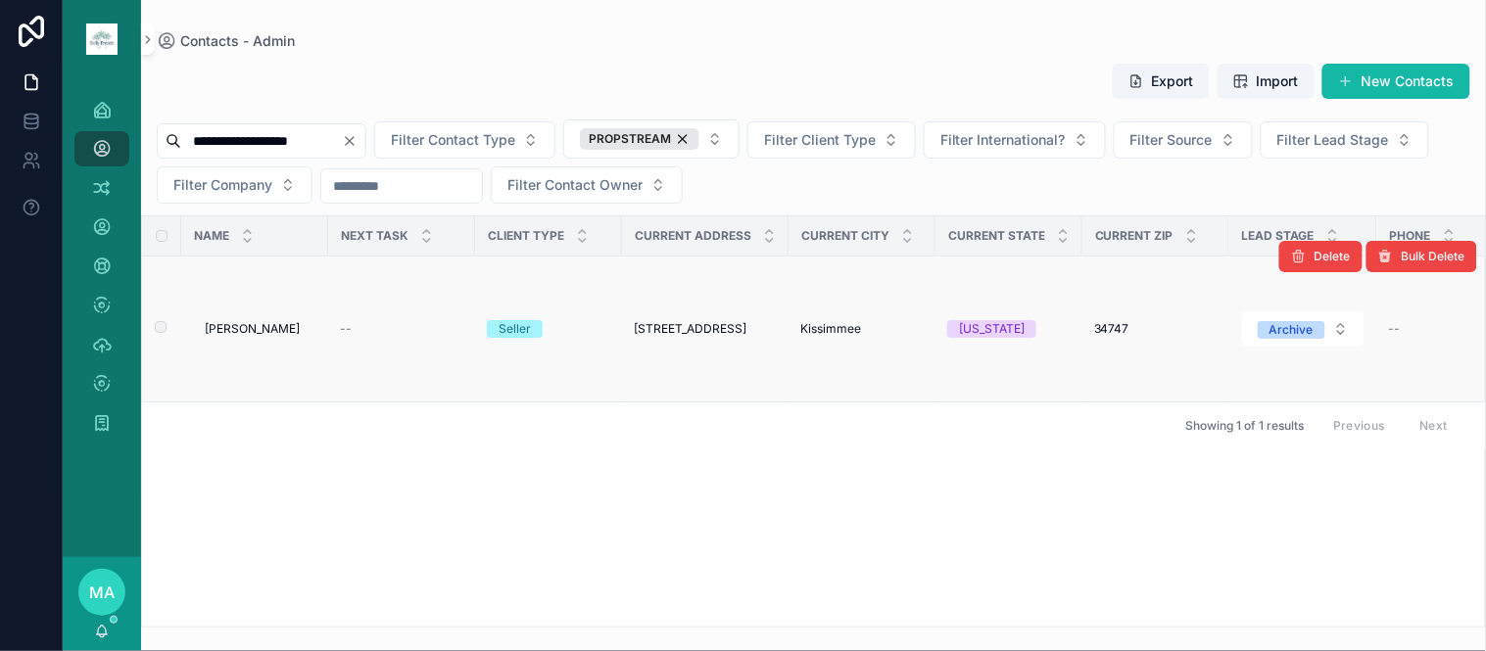
type input "**********"
click at [247, 335] on span "[PERSON_NAME]" at bounding box center [252, 329] width 95 height 16
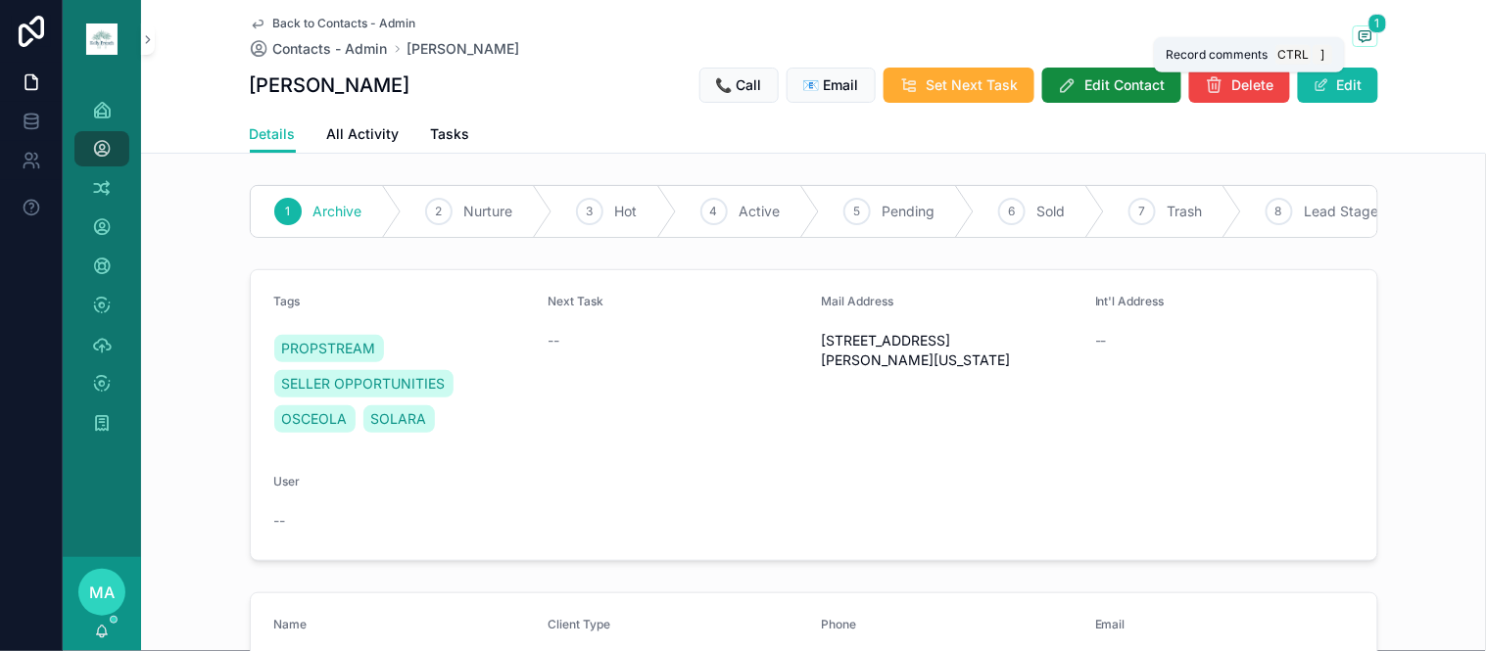
drag, startPoint x: 1357, startPoint y: 32, endPoint x: 1480, endPoint y: 200, distance: 208.0
click at [1358, 34] on icon "scrollable content" at bounding box center [1366, 36] width 16 height 16
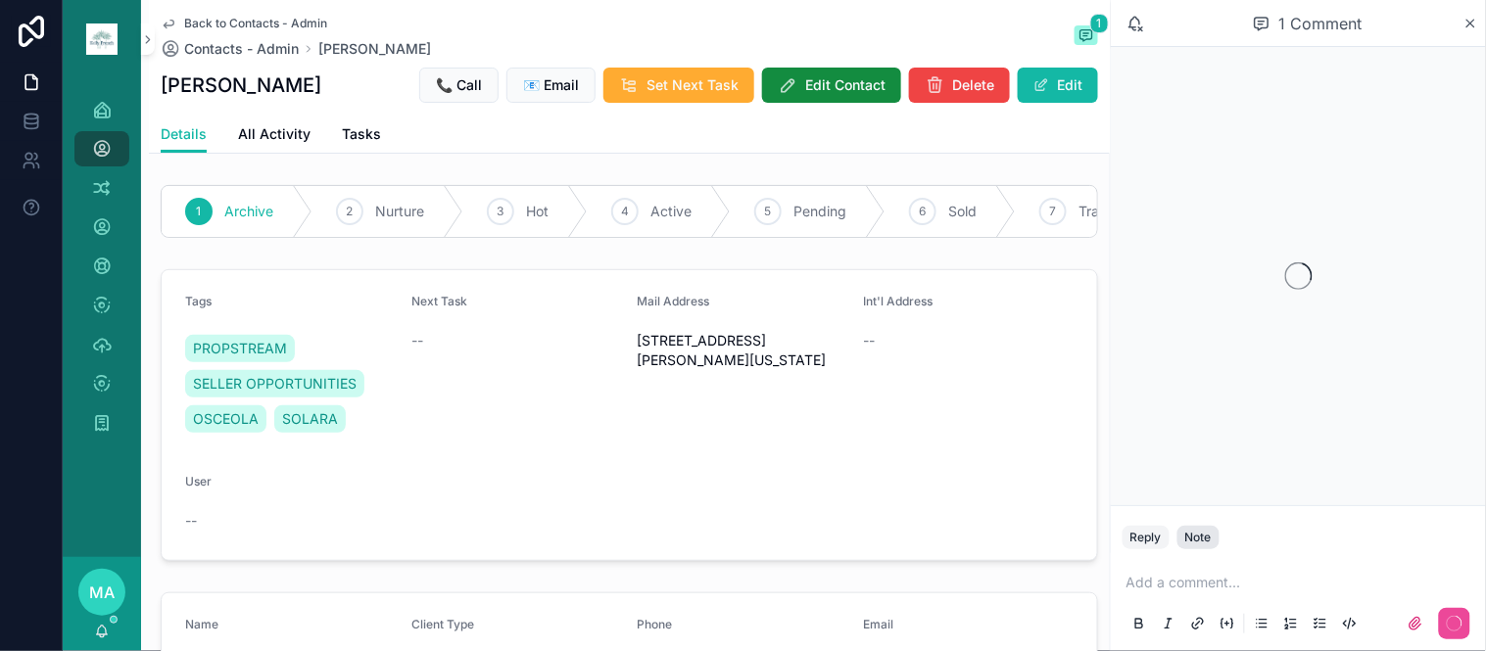
click at [1201, 540] on div "Note" at bounding box center [1198, 538] width 26 height 16
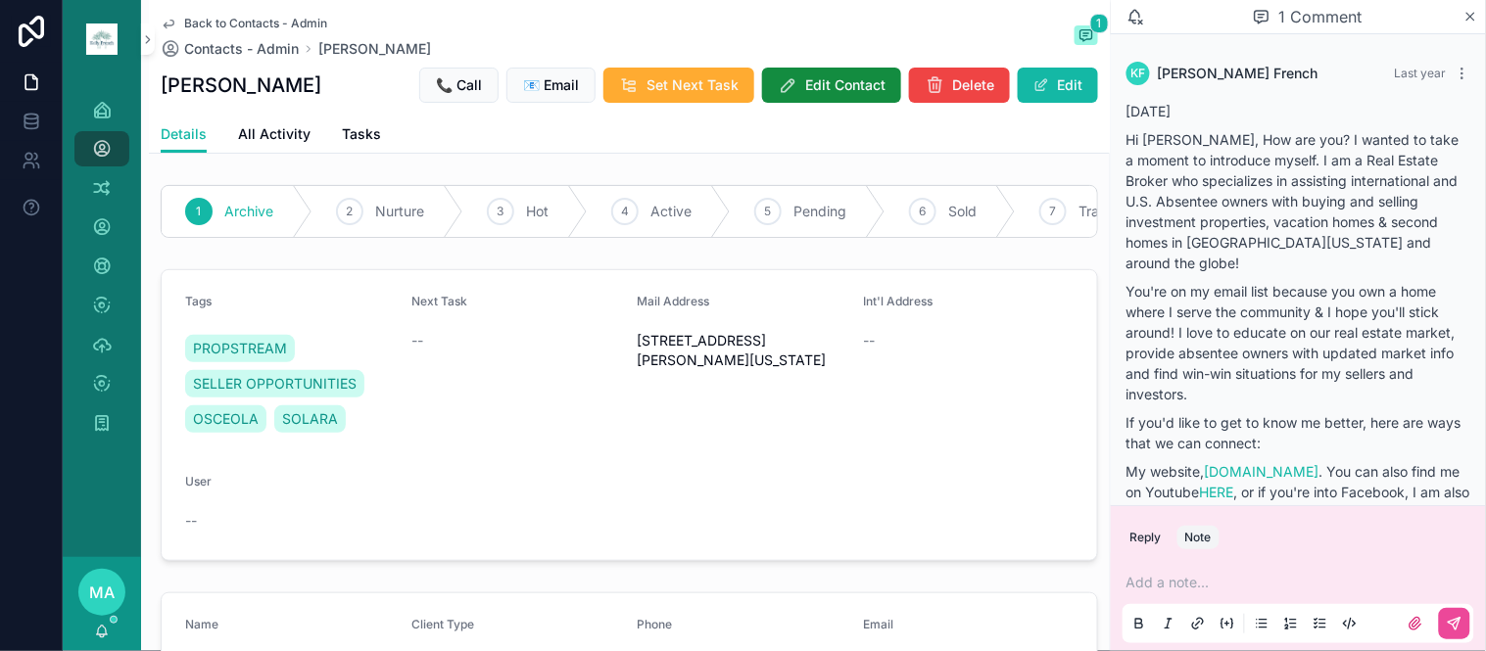
scroll to position [302, 0]
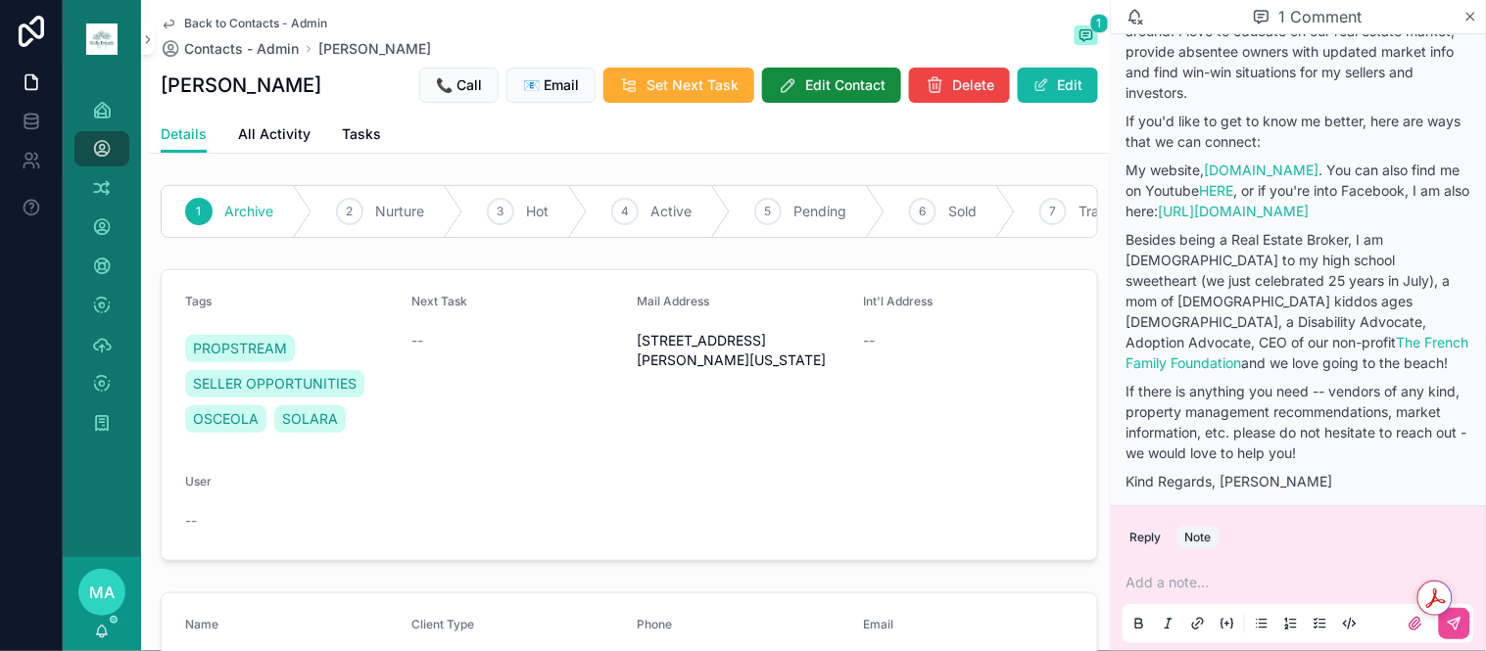
click at [1169, 580] on p "scrollable content" at bounding box center [1302, 583] width 352 height 20
click at [1437, 630] on div "scrollable content" at bounding box center [1431, 623] width 78 height 31
click at [1453, 629] on icon "scrollable content" at bounding box center [1455, 624] width 16 height 16
click at [269, 21] on span "Back to Contacts - Admin" at bounding box center [255, 24] width 143 height 16
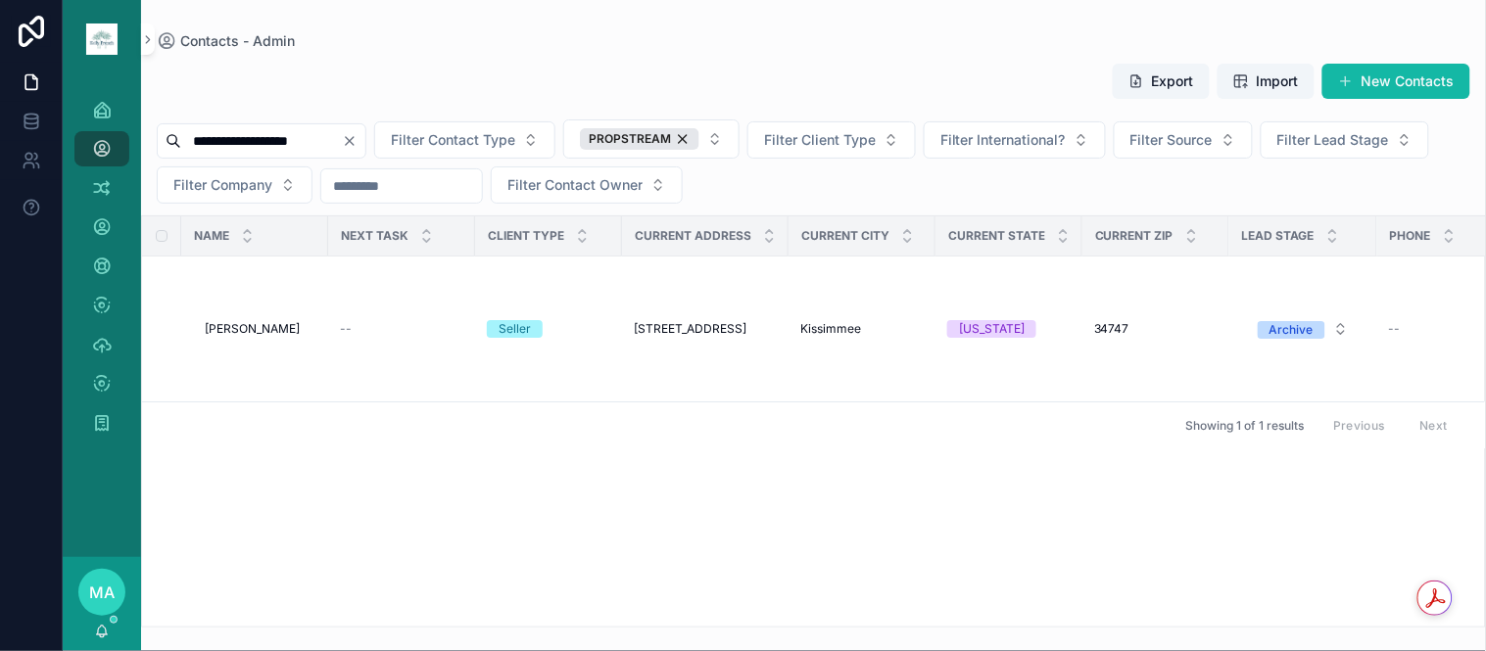
drag, startPoint x: 400, startPoint y: 144, endPoint x: 375, endPoint y: 139, distance: 25.0
click at [358, 141] on icon "Clear" at bounding box center [350, 141] width 16 height 16
click at [302, 143] on input "scrollable content" at bounding box center [261, 140] width 161 height 27
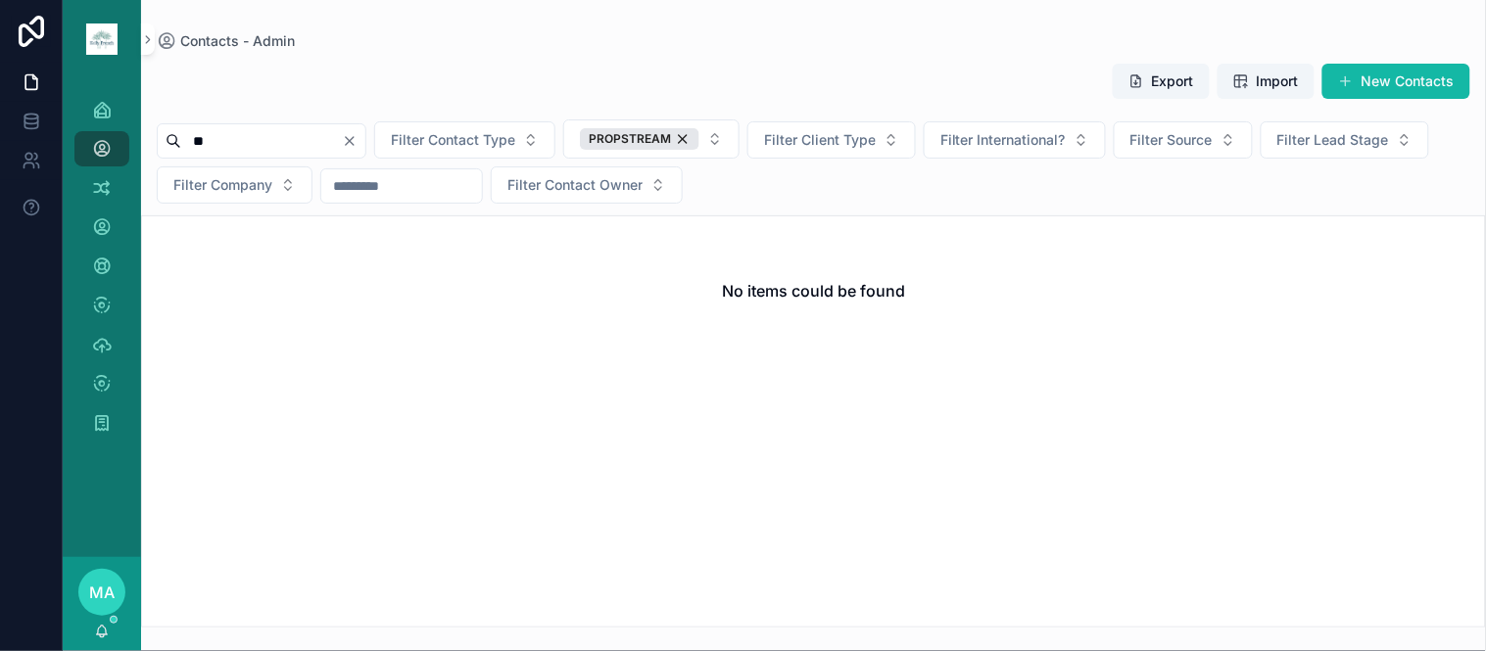
type input "*"
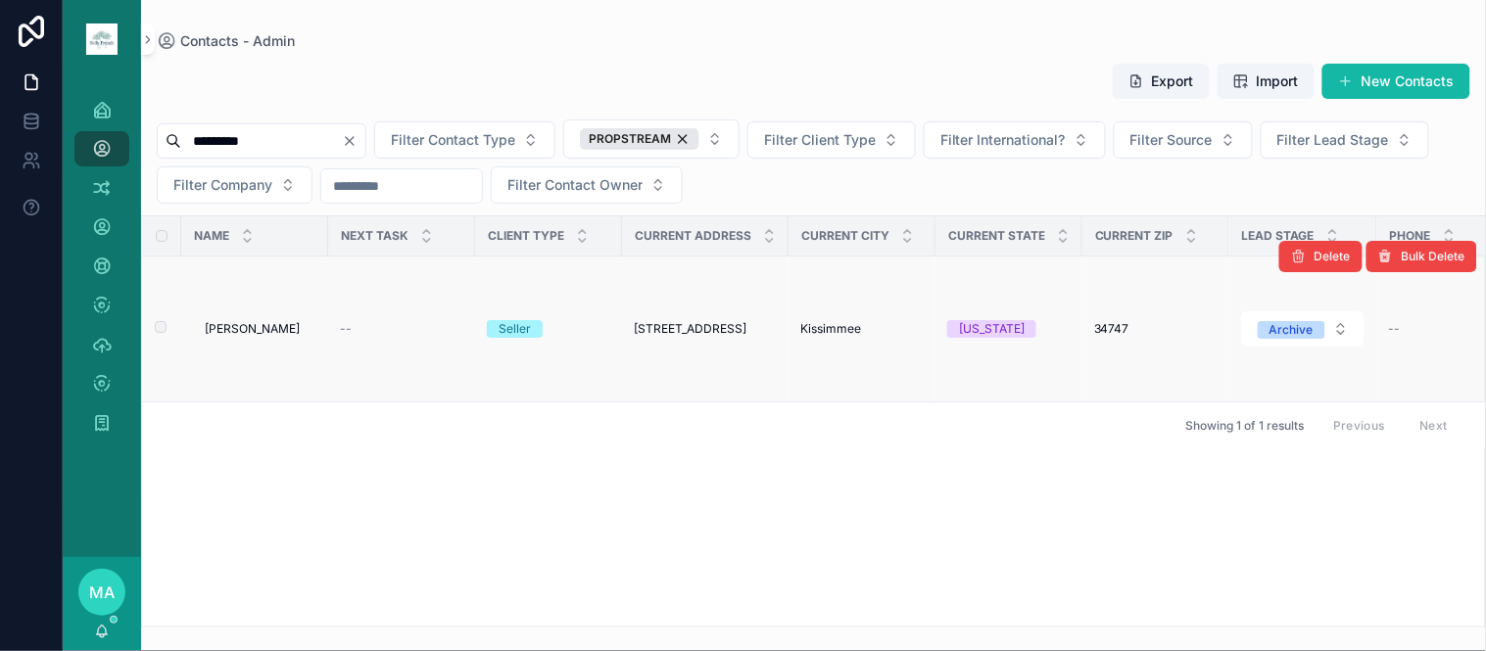
type input "*********"
click at [231, 324] on span "[PERSON_NAME]" at bounding box center [252, 329] width 95 height 16
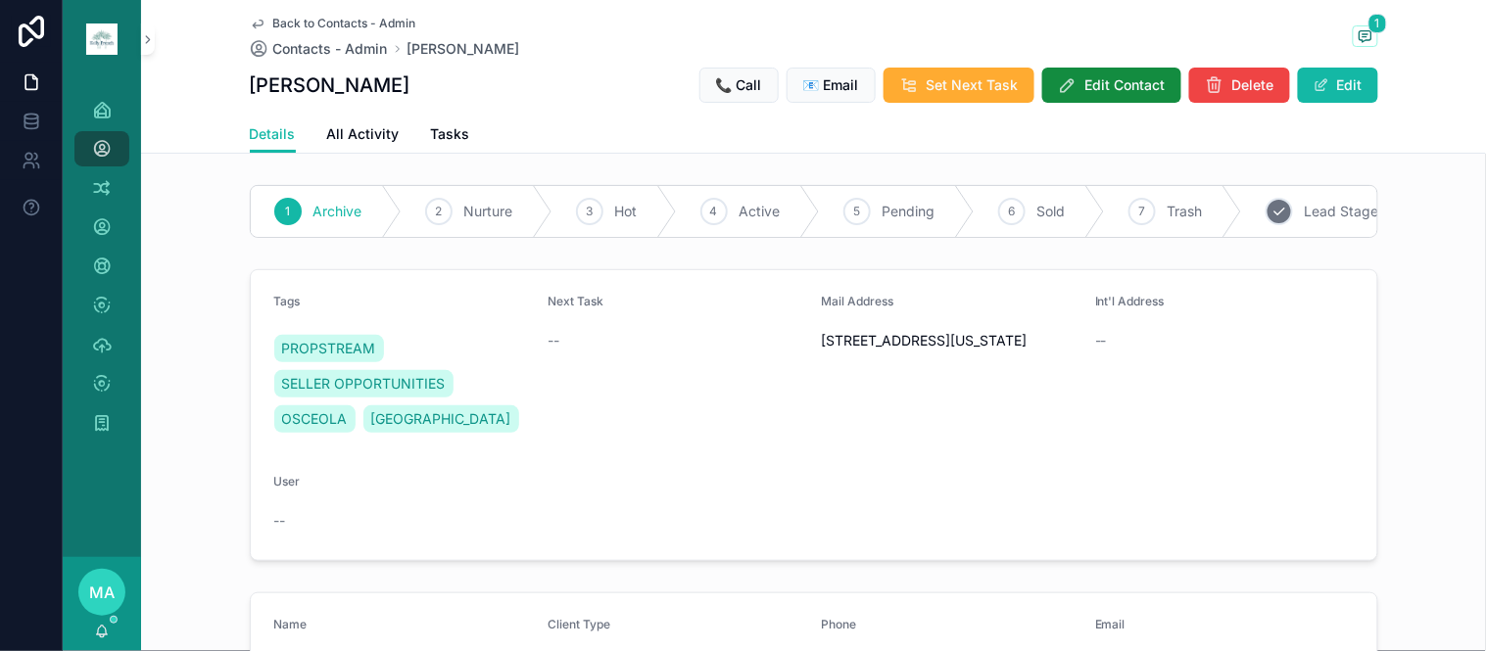
click at [1168, 212] on span "Trash" at bounding box center [1185, 212] width 35 height 20
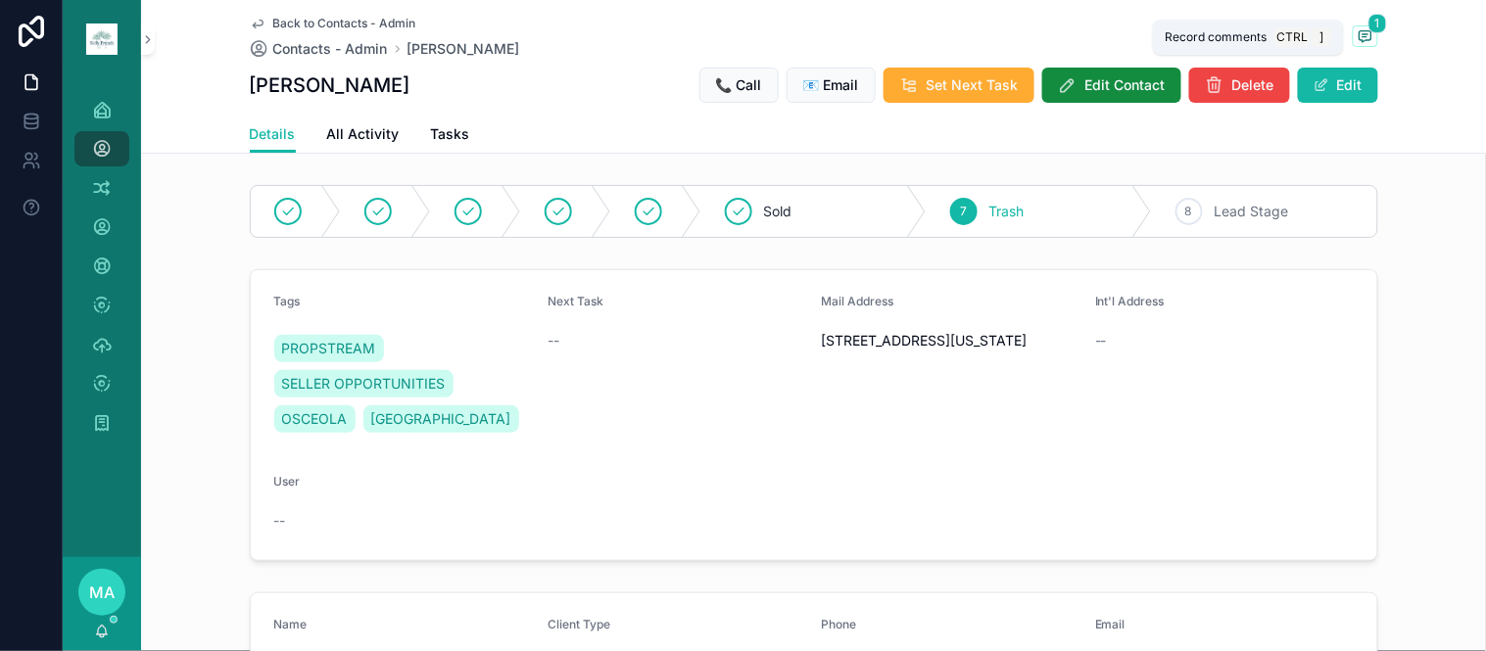
click at [1368, 21] on span "1" at bounding box center [1377, 24] width 19 height 20
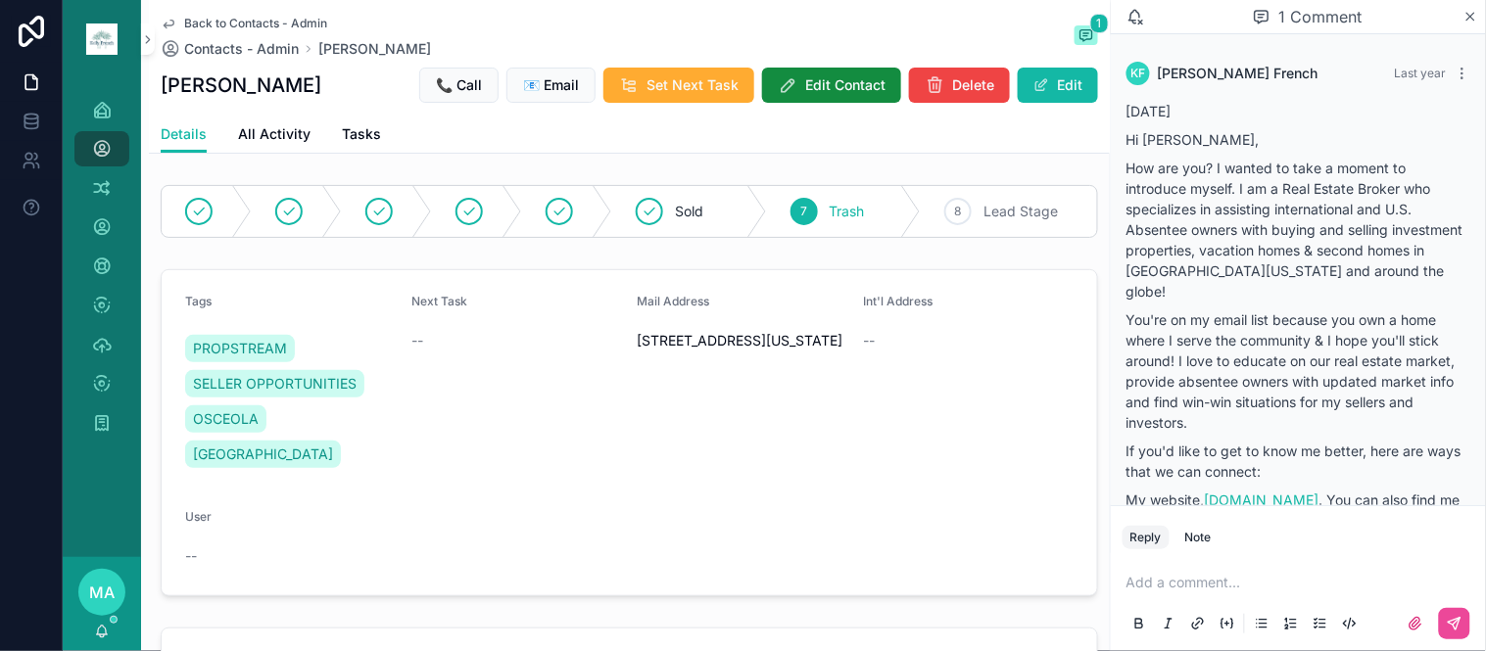
scroll to position [358, 0]
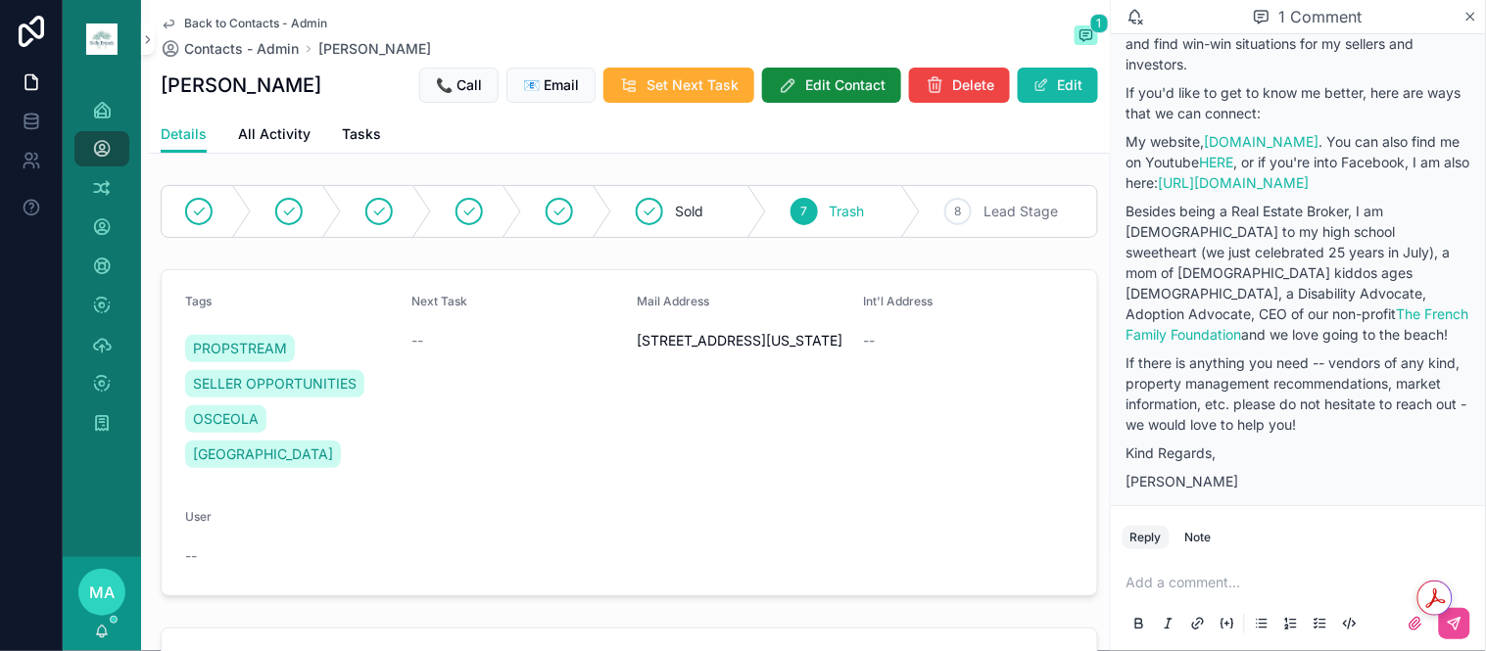
click at [1193, 580] on p "scrollable content" at bounding box center [1302, 583] width 352 height 20
click at [1446, 625] on button "scrollable content" at bounding box center [1454, 623] width 31 height 31
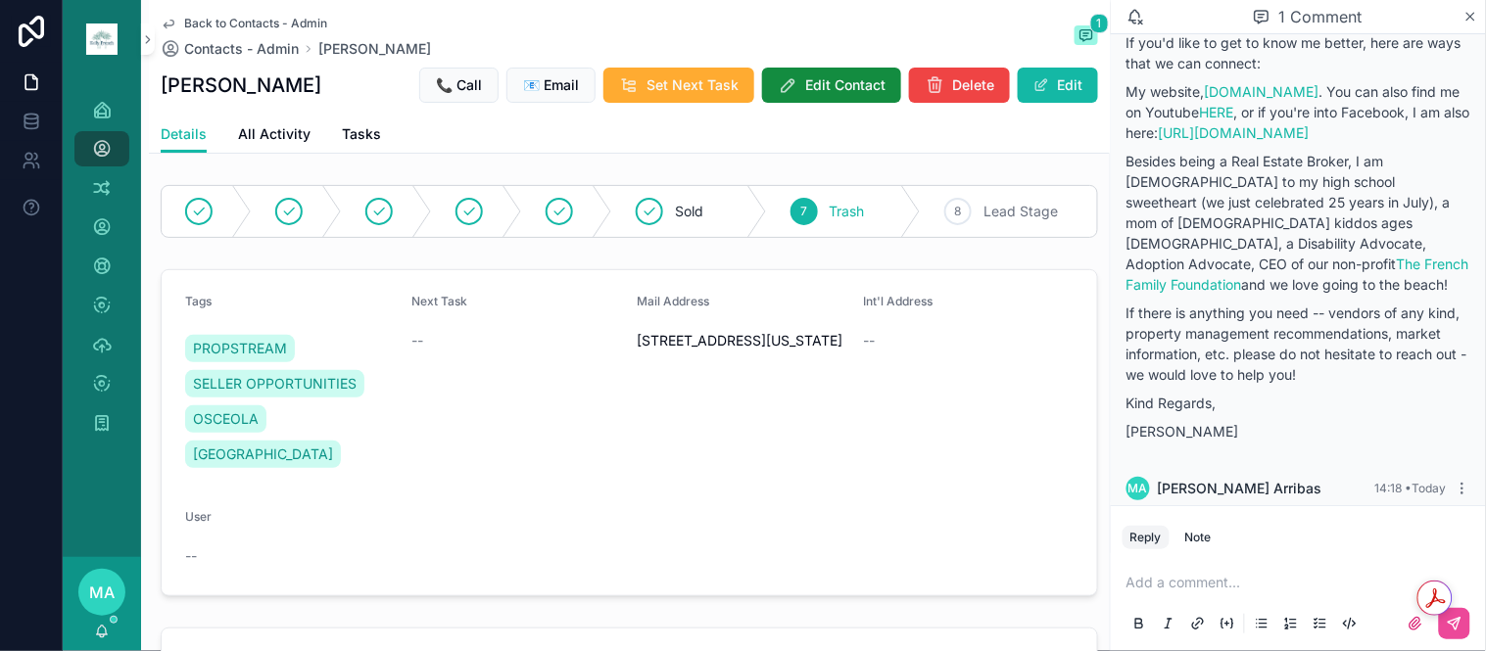
scroll to position [436, 0]
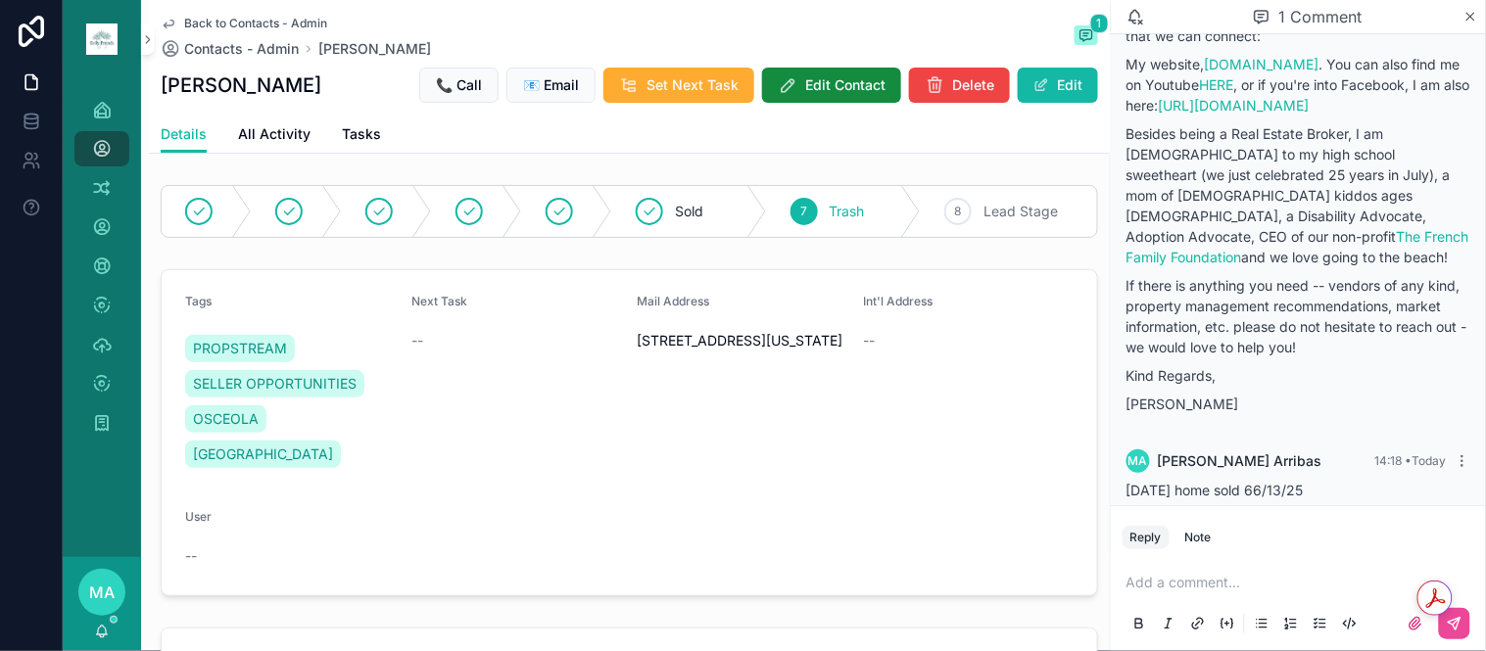
click at [204, 20] on span "Back to Contacts - Admin" at bounding box center [255, 24] width 143 height 16
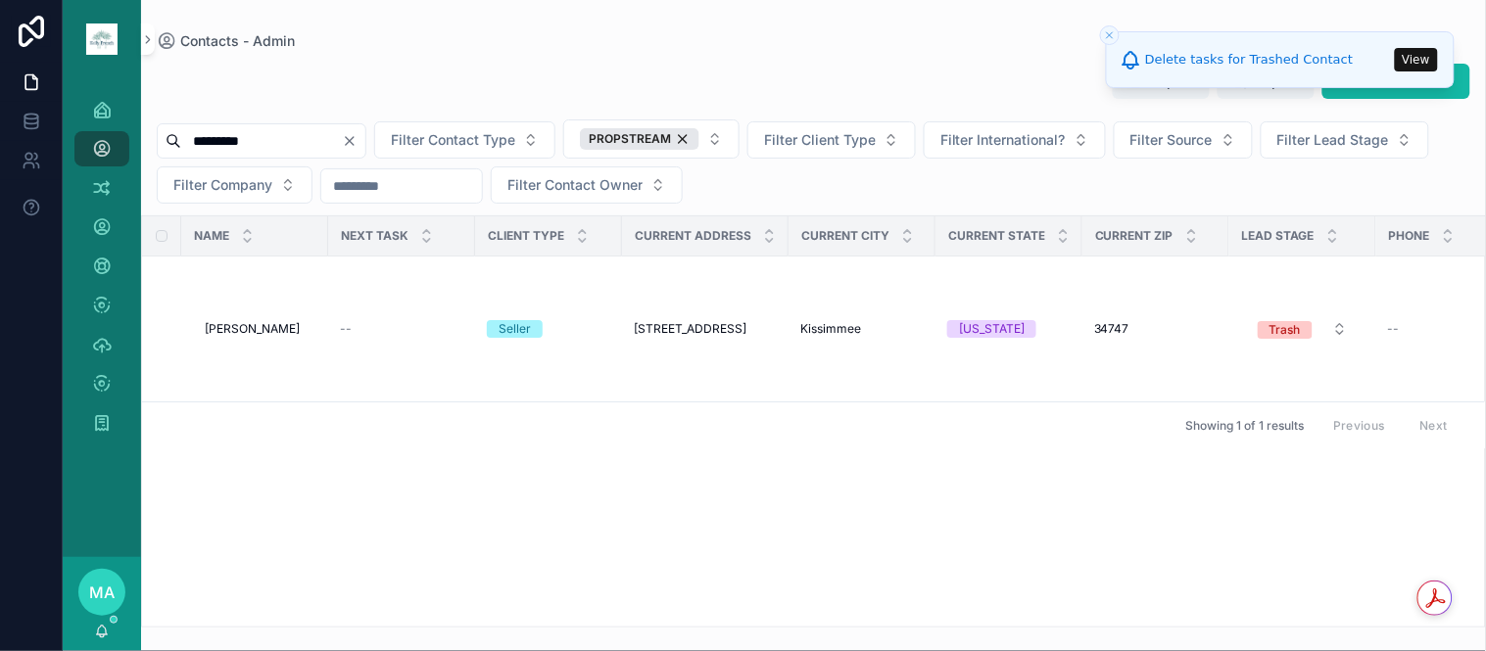
click at [358, 149] on icon "Clear" at bounding box center [350, 141] width 16 height 16
click at [335, 132] on input "scrollable content" at bounding box center [261, 140] width 161 height 27
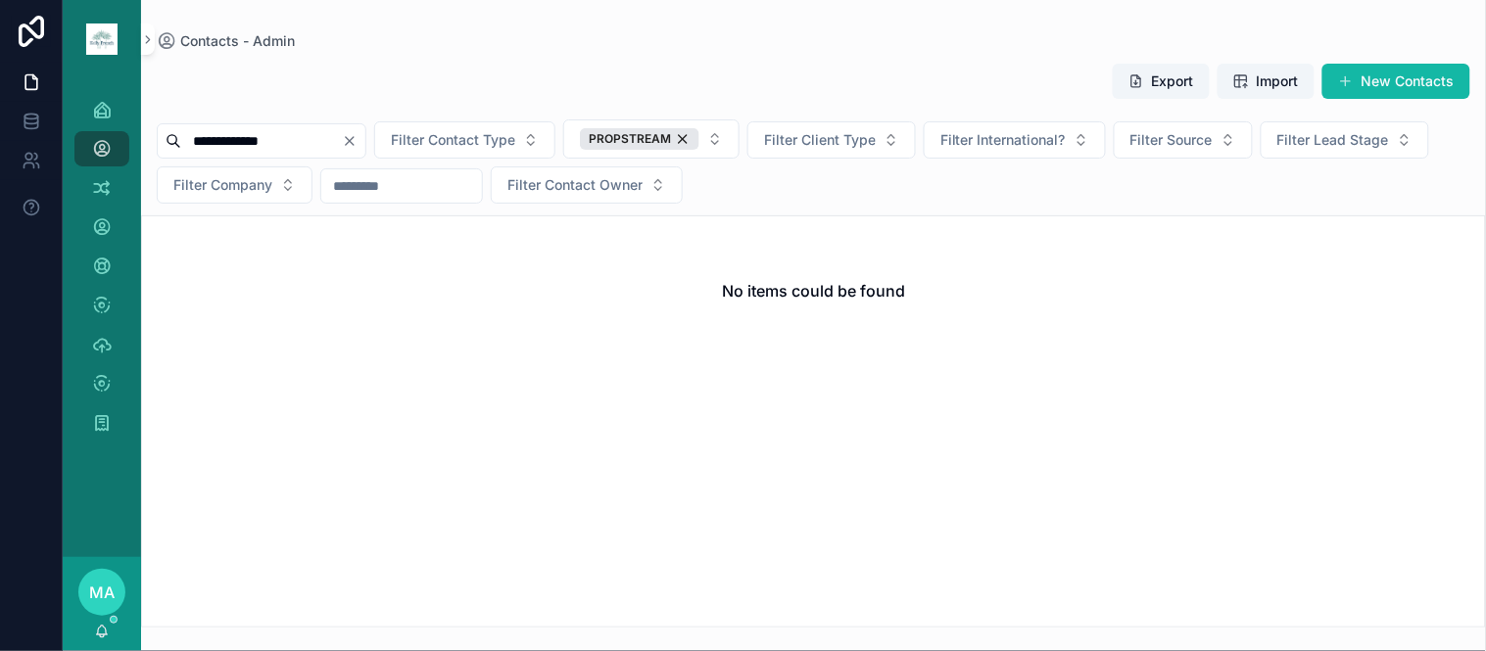
click at [219, 137] on input "**********" at bounding box center [261, 140] width 161 height 27
type input "**********"
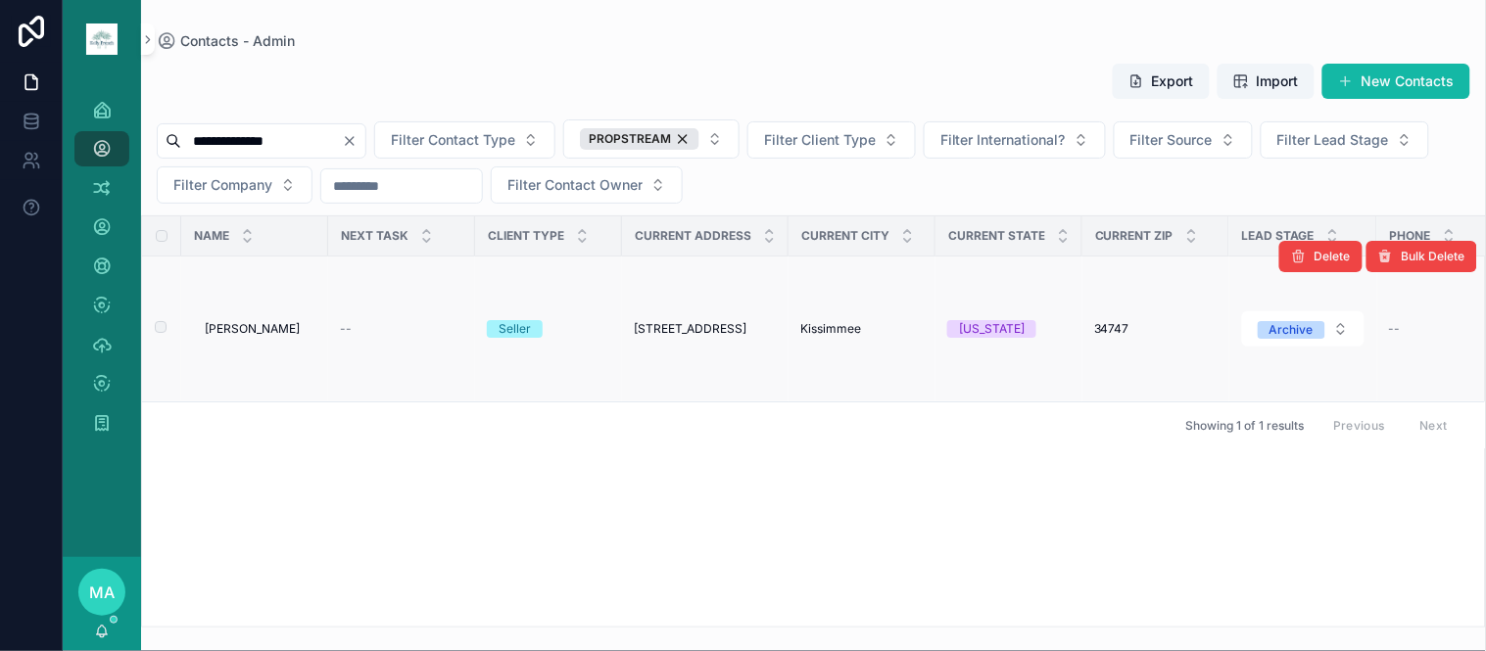
click at [258, 321] on span "[PERSON_NAME]" at bounding box center [252, 329] width 95 height 16
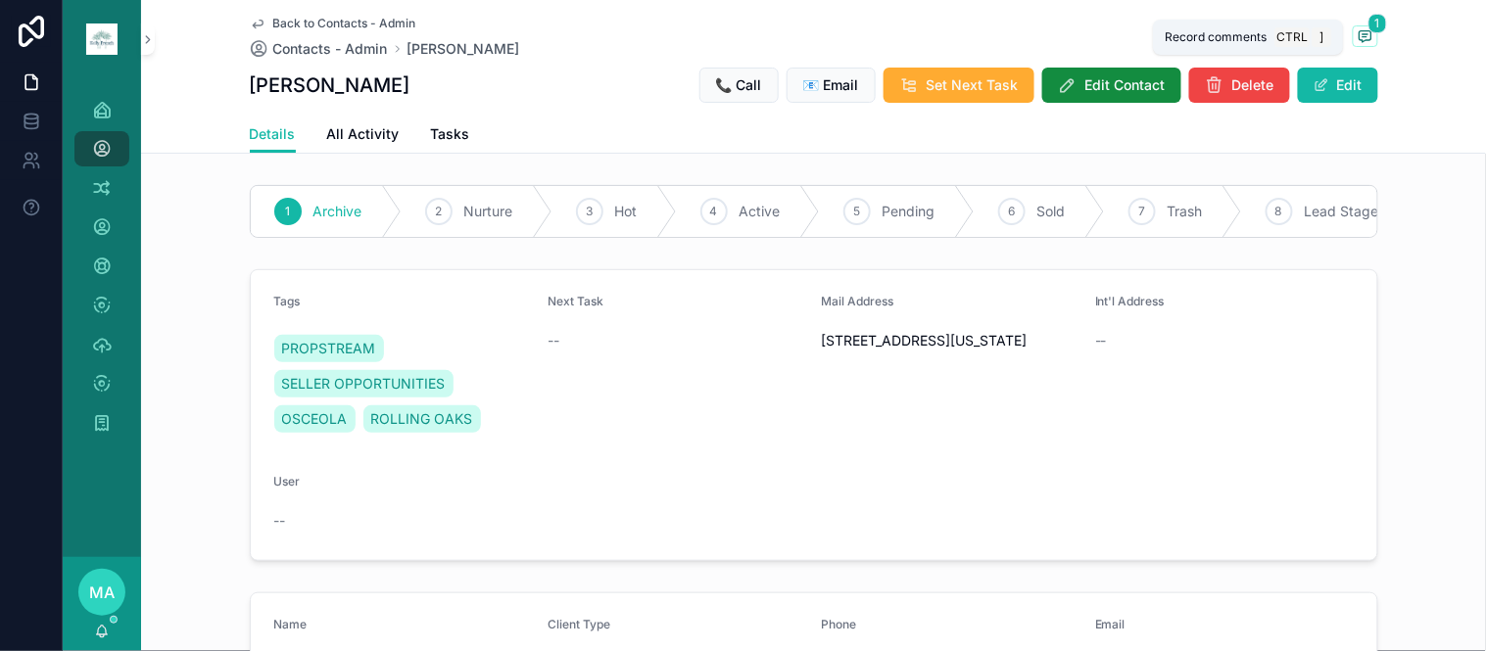
click at [1358, 36] on icon "scrollable content" at bounding box center [1366, 36] width 16 height 16
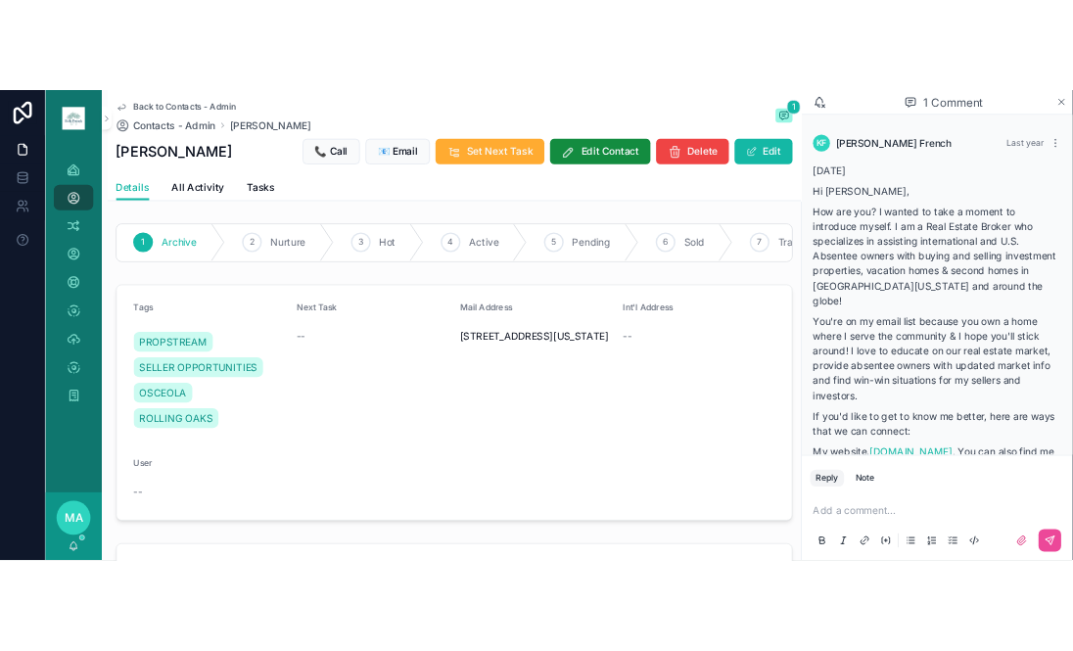
scroll to position [358, 0]
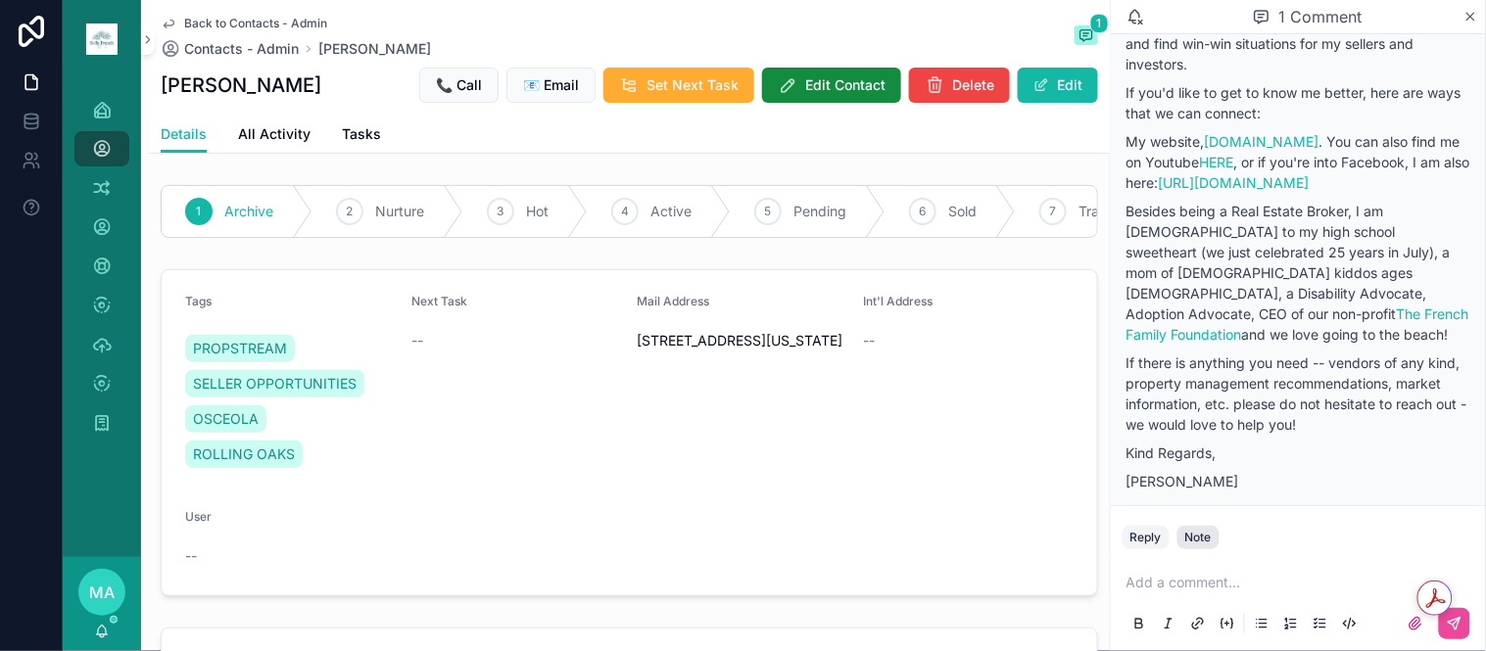
click at [1187, 526] on button "Note" at bounding box center [1198, 538] width 42 height 24
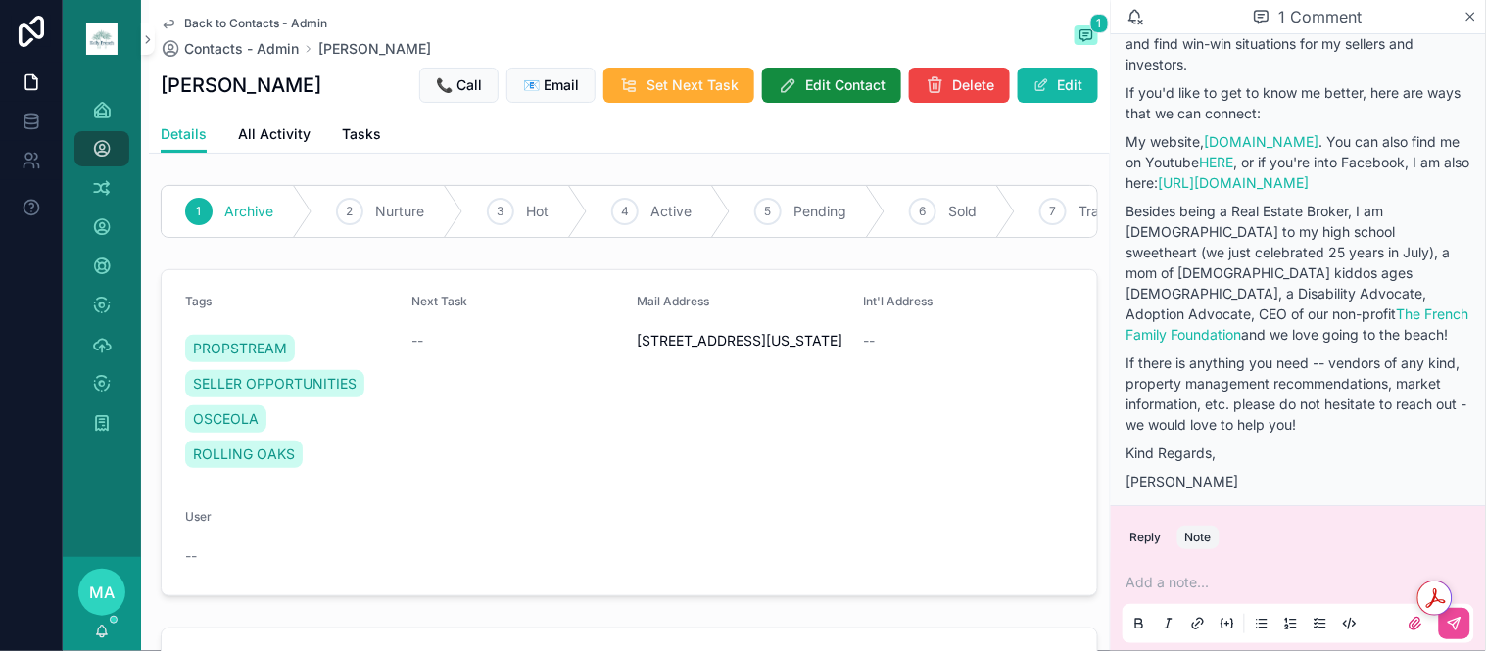
click at [1161, 592] on p "scrollable content" at bounding box center [1302, 583] width 352 height 20
drag, startPoint x: 1446, startPoint y: 615, endPoint x: 328, endPoint y: 56, distance: 1249.7
click at [1446, 615] on div "Get summaries and key insights using AI Assistant powered by Adobe Acrobat" at bounding box center [1451, 598] width 69 height 35
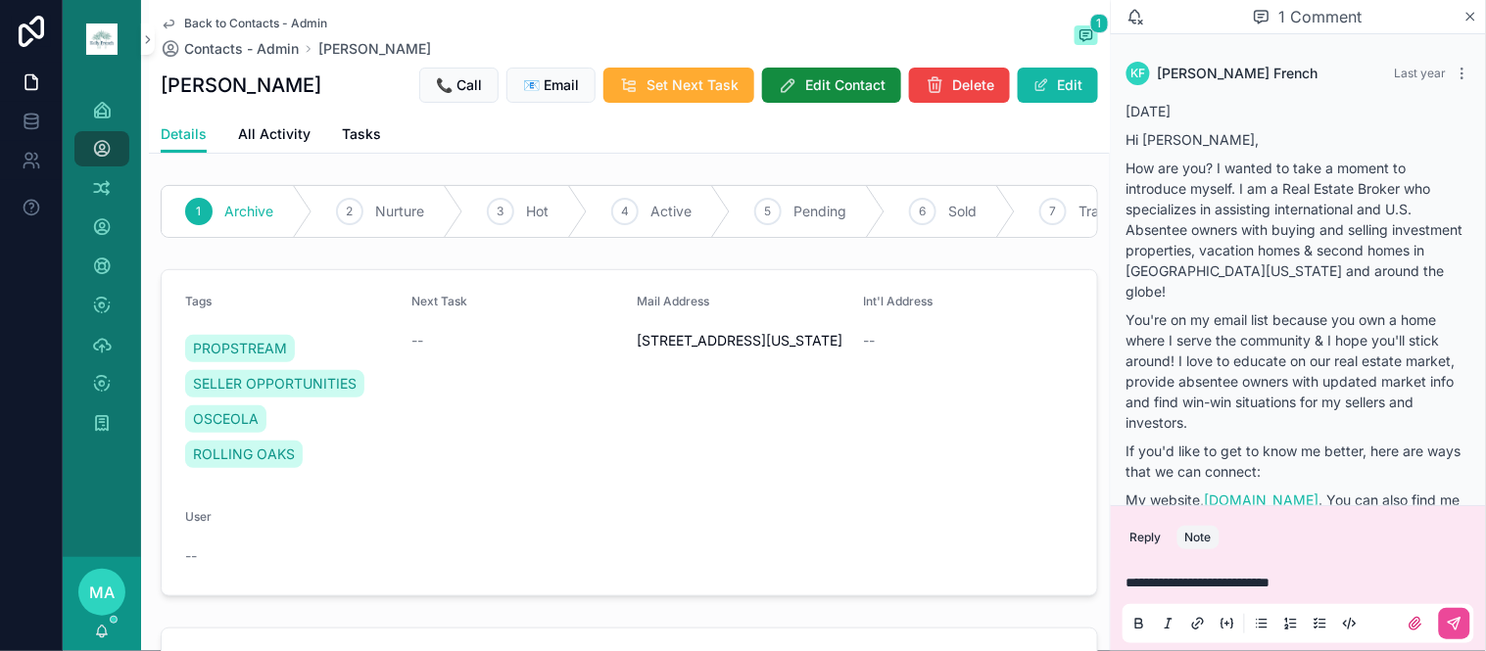
click at [1041, 627] on div "1 Archive 2 Nurture 3 Hot 4 Active 5 Pending 6 Sold 7 Trash 8 Lead Stage Tags P…" at bounding box center [629, 652] width 961 height 950
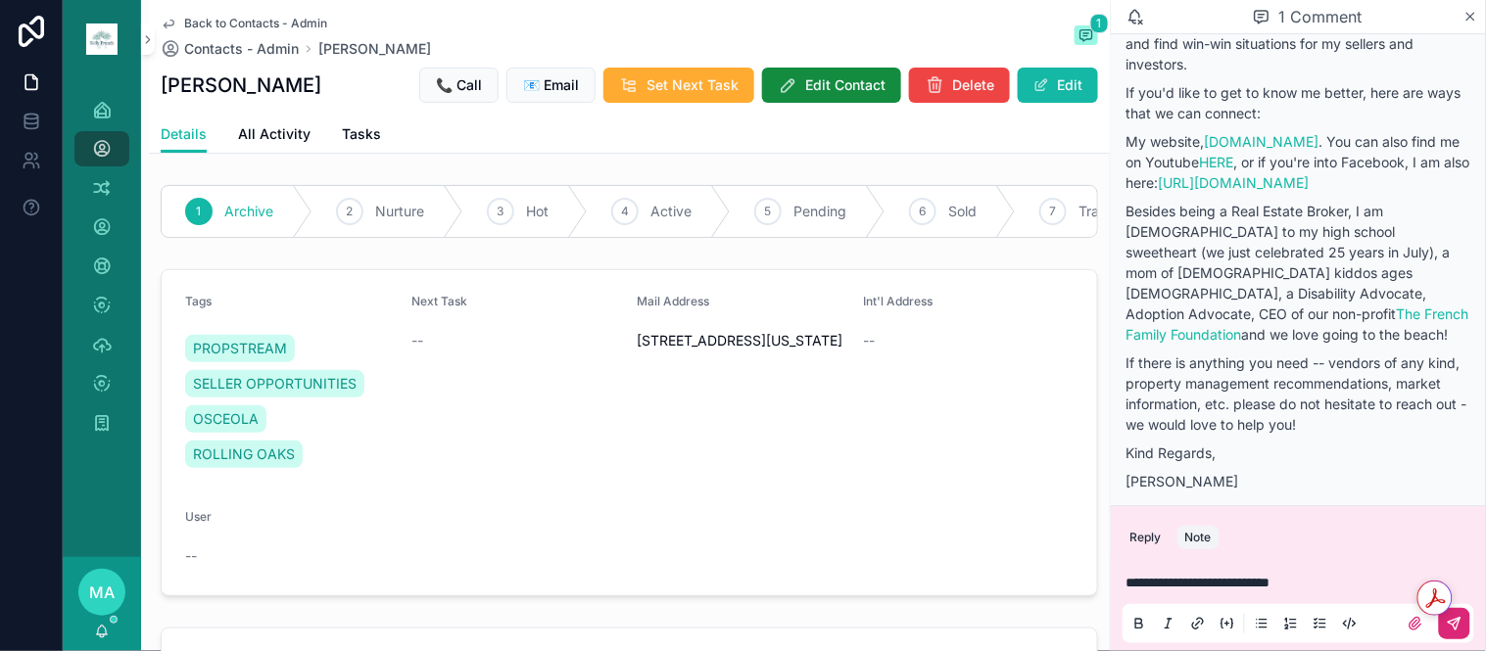
click at [1457, 627] on icon "scrollable content" at bounding box center [1455, 624] width 12 height 12
click at [232, 18] on span "Back to Contacts - Admin" at bounding box center [255, 24] width 143 height 16
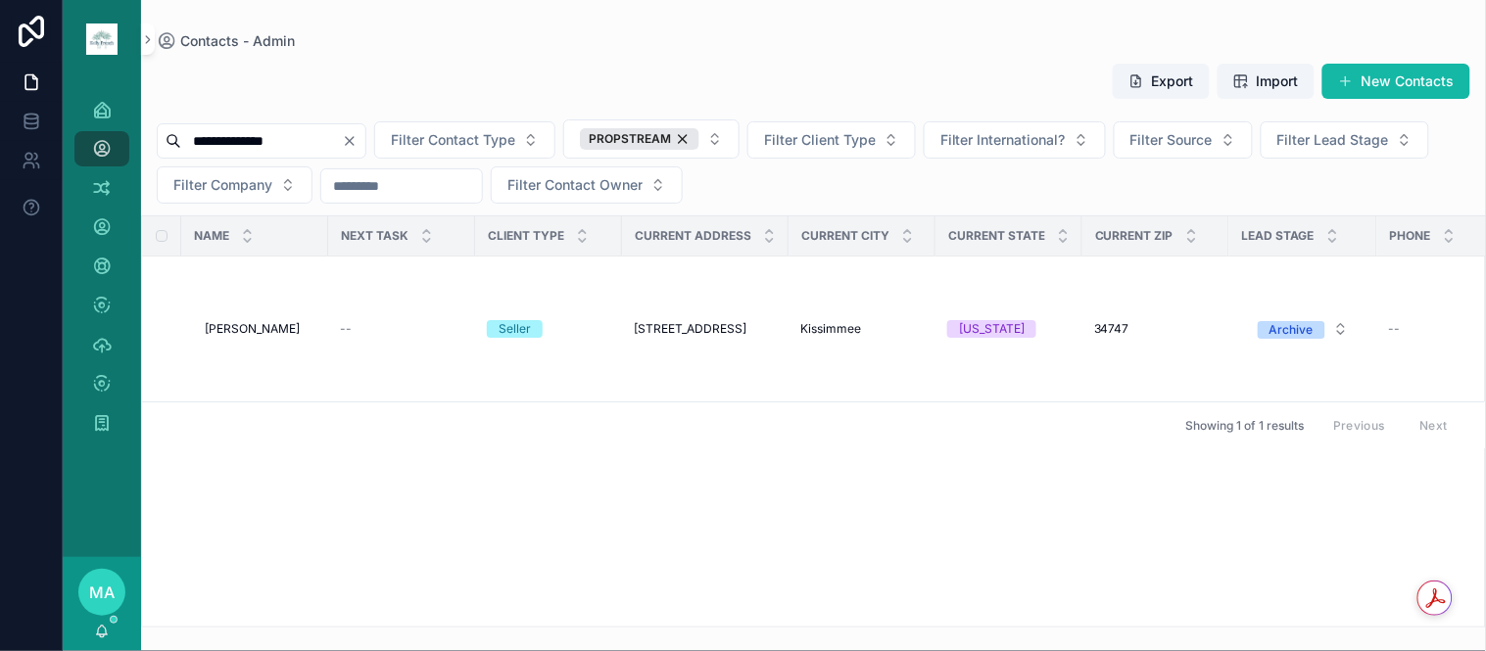
click at [358, 134] on icon "Clear" at bounding box center [350, 141] width 16 height 16
click at [342, 139] on input "scrollable content" at bounding box center [261, 140] width 161 height 27
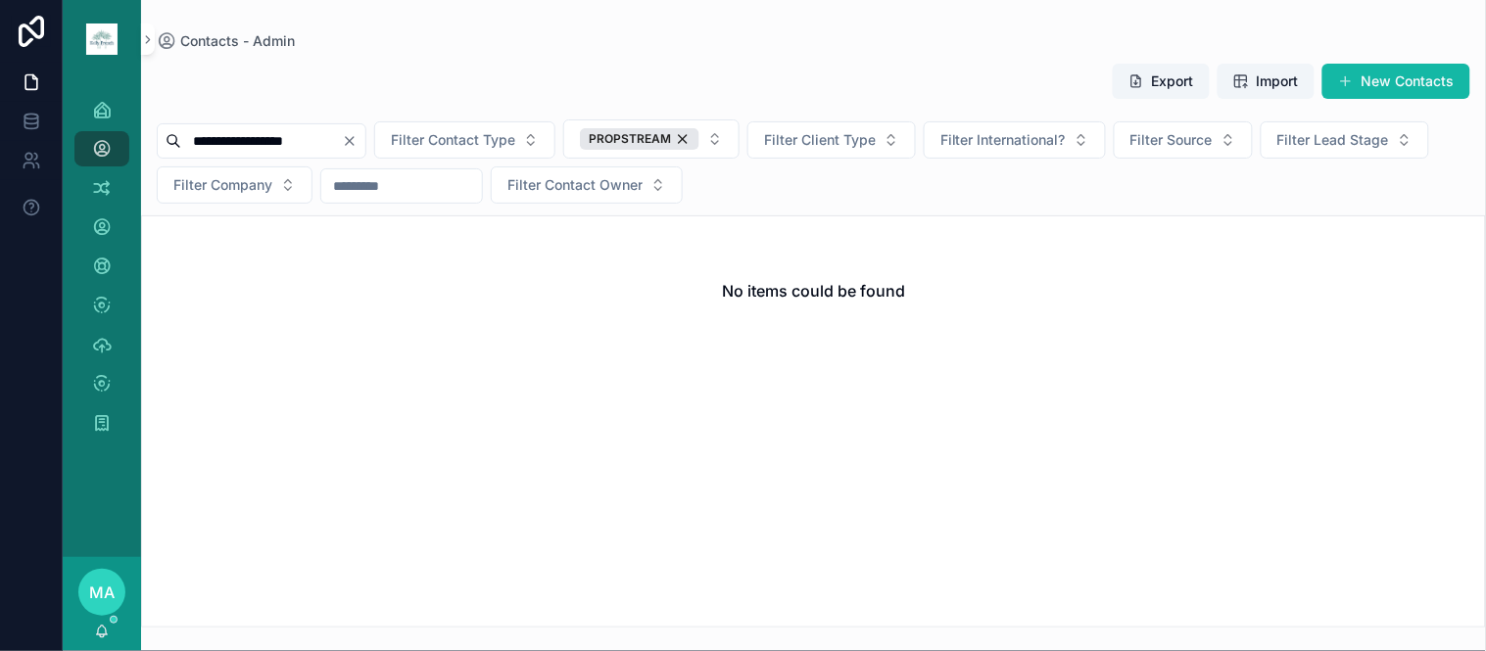
click at [204, 141] on input "**********" at bounding box center [261, 140] width 161 height 27
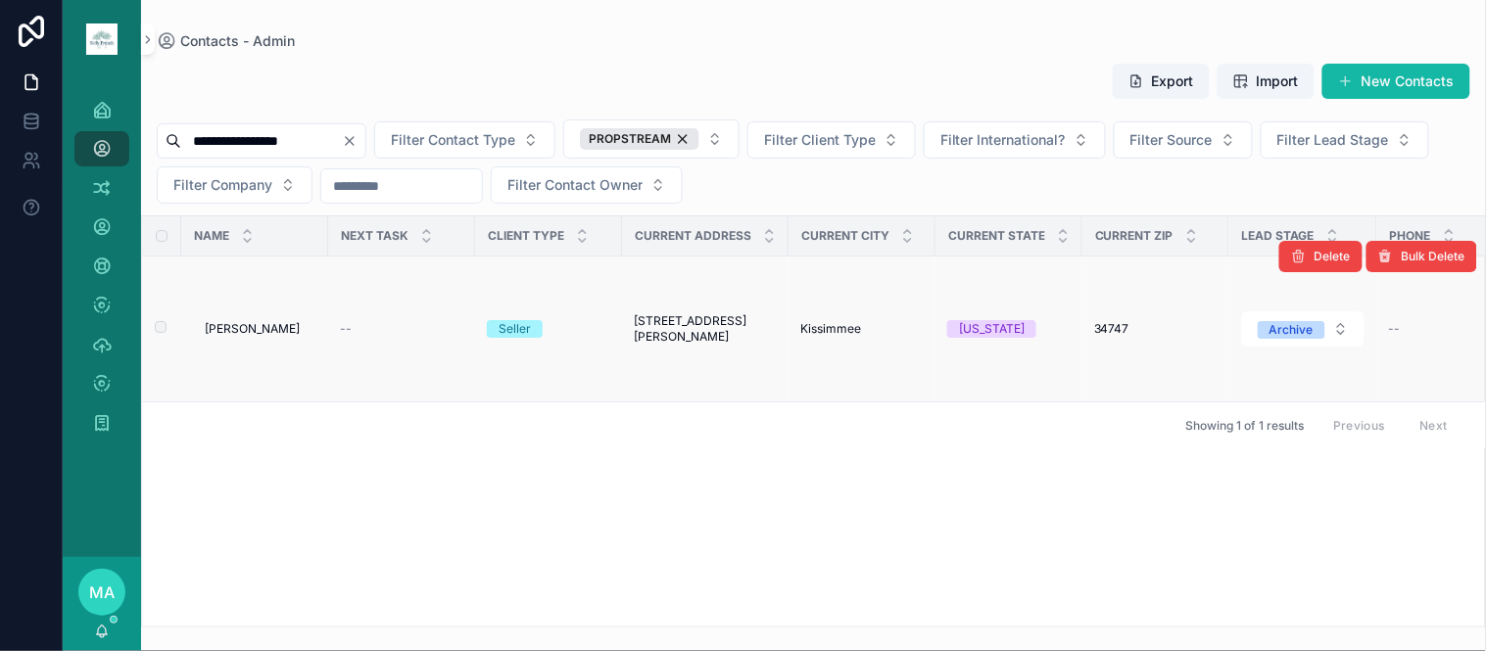
type input "**********"
click at [269, 334] on span "[PERSON_NAME]" at bounding box center [252, 329] width 95 height 16
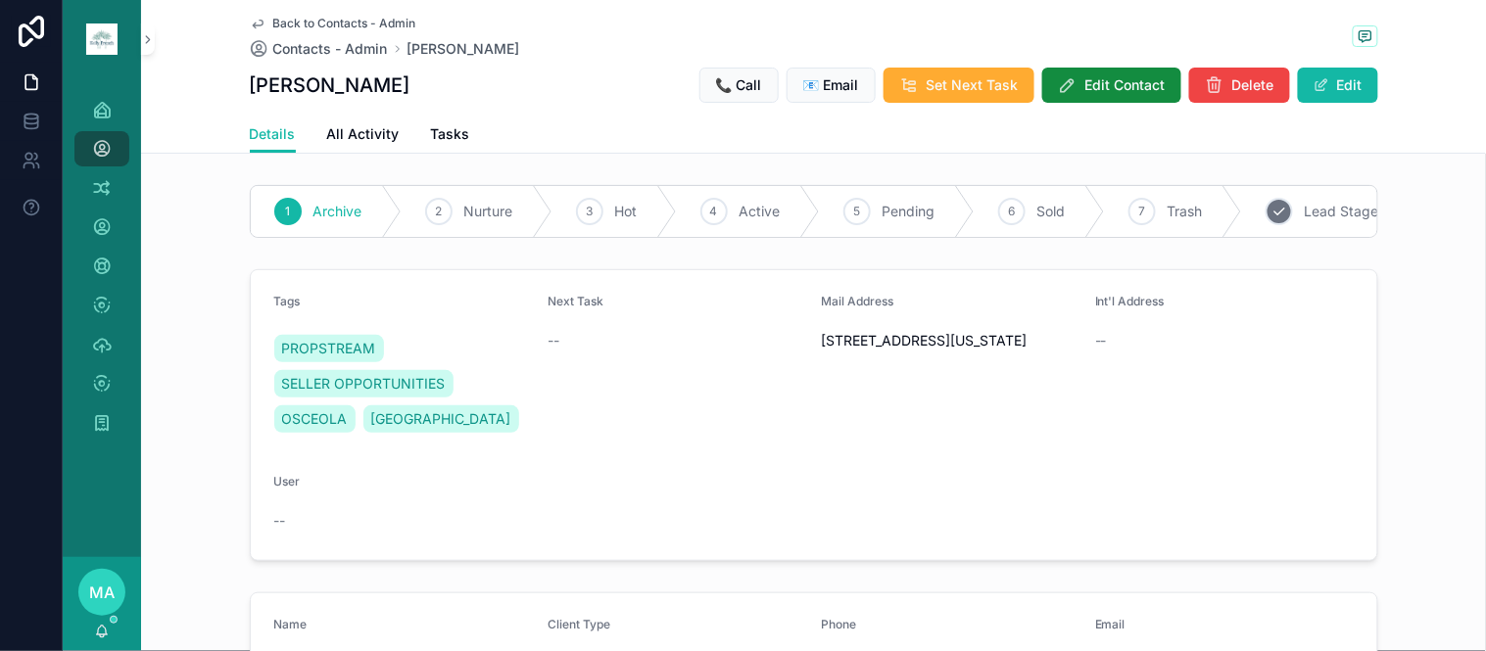
drag, startPoint x: 1130, startPoint y: 223, endPoint x: 1172, endPoint y: 209, distance: 44.6
click at [1131, 225] on div "7 Trash" at bounding box center [1173, 211] width 137 height 51
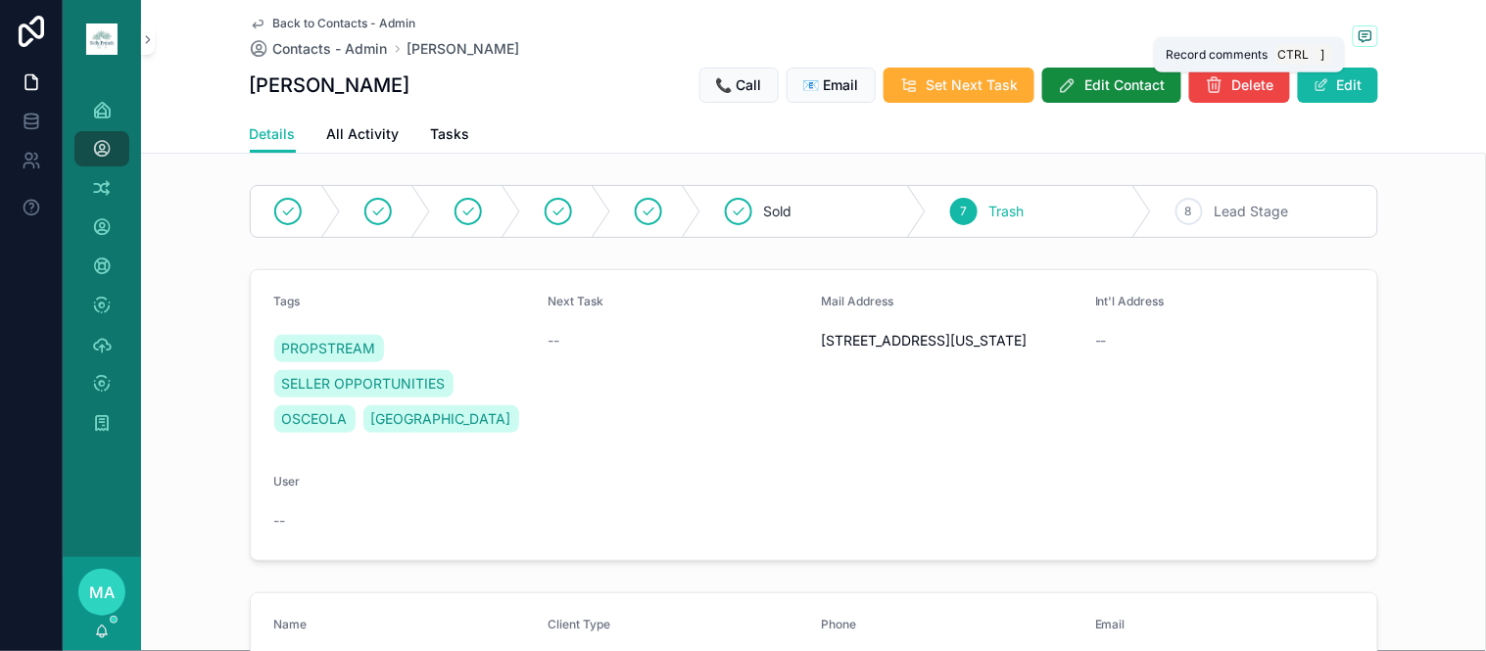
drag, startPoint x: 1356, startPoint y: 25, endPoint x: 1416, endPoint y: 79, distance: 81.2
click at [1358, 28] on icon "scrollable content" at bounding box center [1366, 36] width 16 height 16
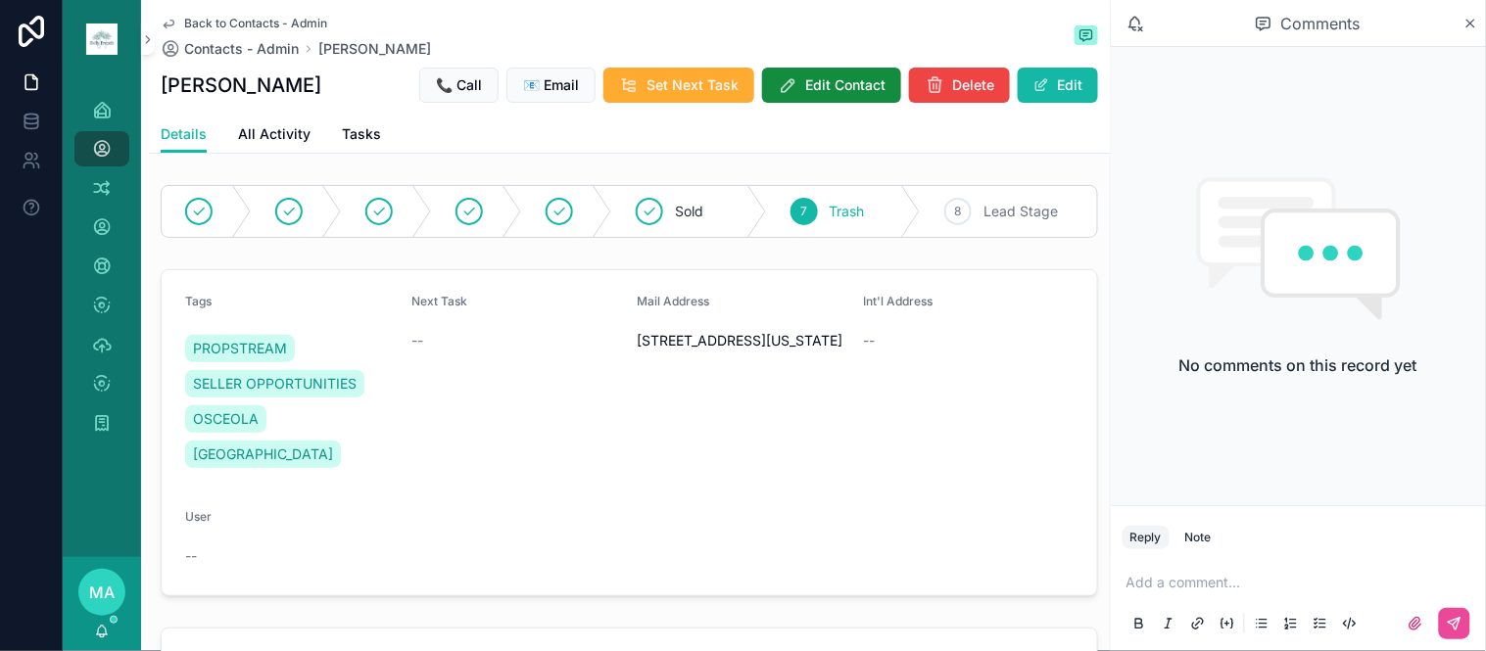
drag, startPoint x: 1205, startPoint y: 539, endPoint x: 1193, endPoint y: 556, distance: 21.2
click at [1205, 541] on div "Note" at bounding box center [1198, 538] width 26 height 16
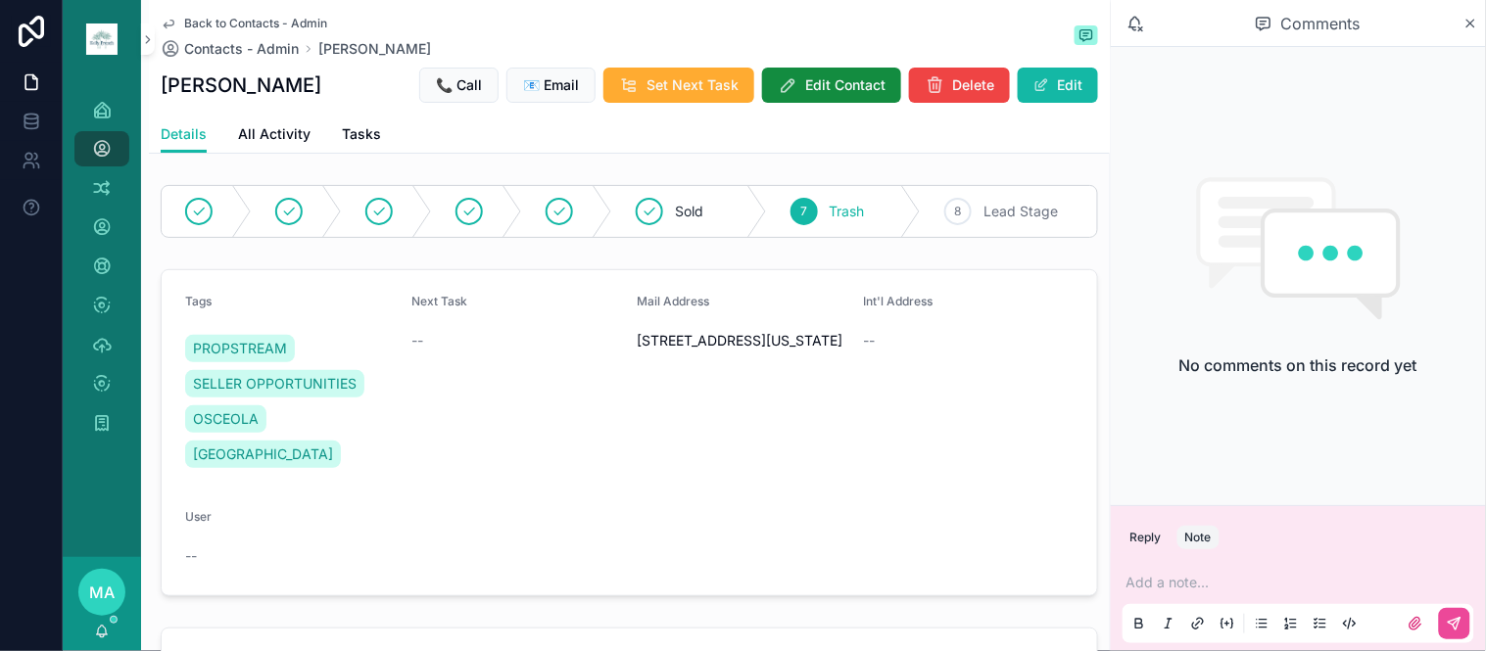
click at [1161, 591] on p "scrollable content" at bounding box center [1302, 583] width 352 height 20
click at [1459, 630] on icon "scrollable content" at bounding box center [1455, 624] width 16 height 16
